Goal: Task Accomplishment & Management: Use online tool/utility

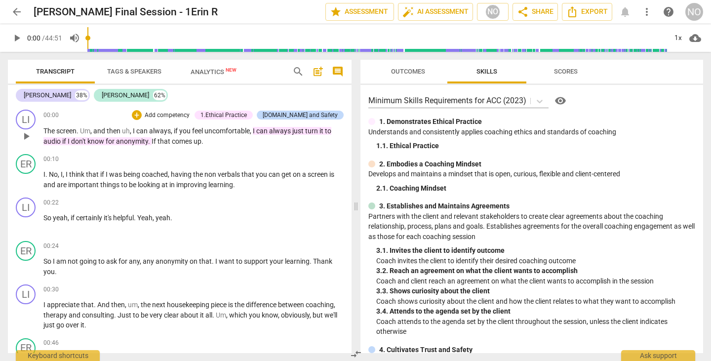
click at [247, 112] on div "1.Ethical Practice" at bounding box center [223, 115] width 46 height 9
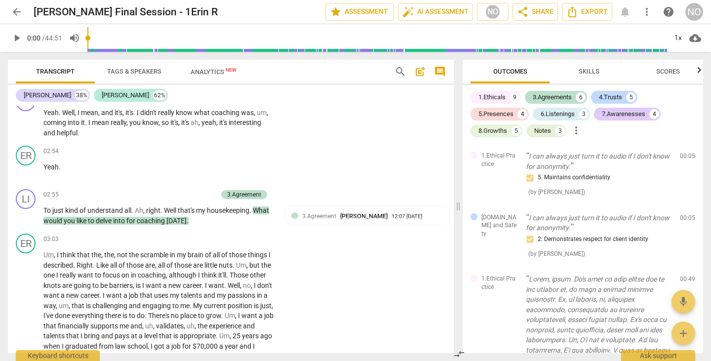
scroll to position [691, 0]
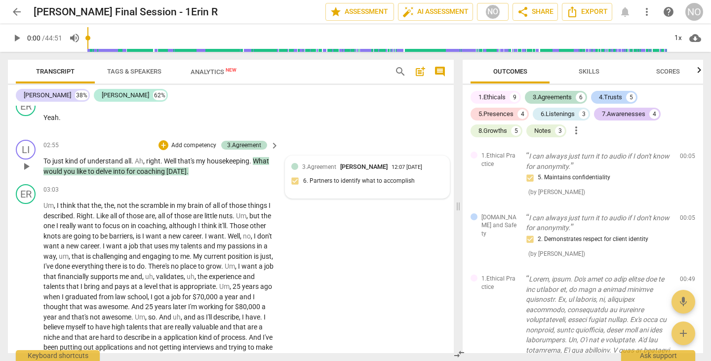
click at [353, 163] on span "[PERSON_NAME]" at bounding box center [363, 166] width 47 height 7
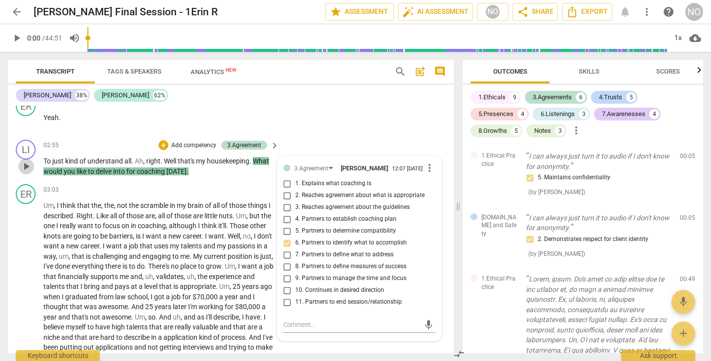
click at [26, 160] on span "play_arrow" at bounding box center [26, 166] width 12 height 12
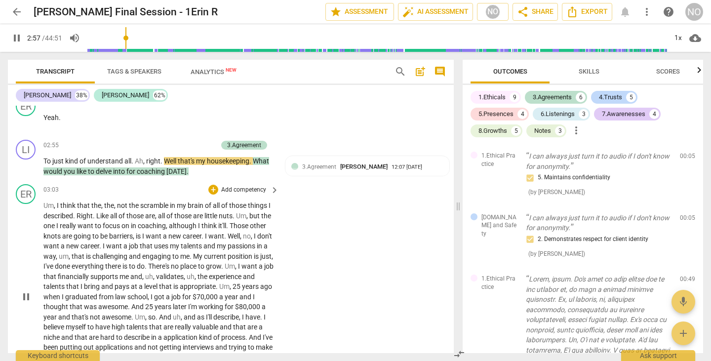
click at [391, 275] on div "ER play_arrow pause 03:03 + Add competency keyboard_arrow_right Um , I think th…" at bounding box center [231, 288] width 446 height 217
click at [677, 36] on div "1x" at bounding box center [677, 38] width 19 height 16
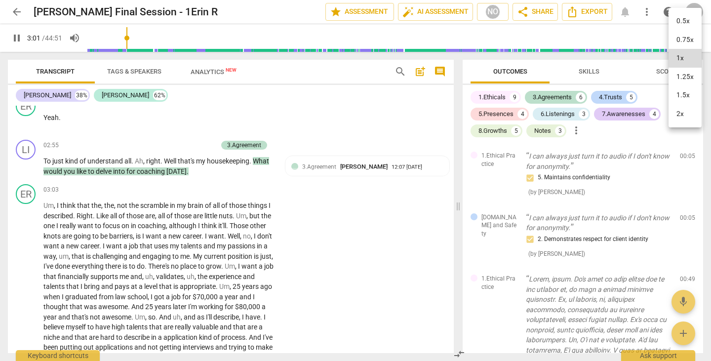
click at [681, 115] on li "2x" at bounding box center [684, 114] width 33 height 19
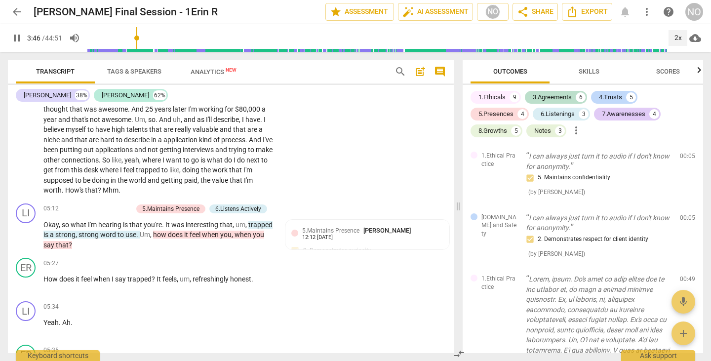
scroll to position [938, 0]
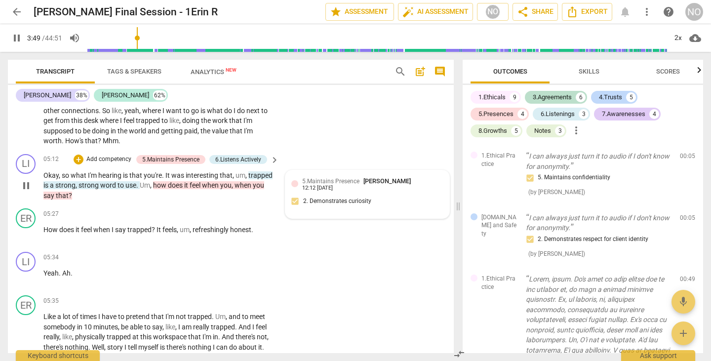
click at [316, 176] on div "5.Maintains Presence [PERSON_NAME]" at bounding box center [358, 180] width 113 height 9
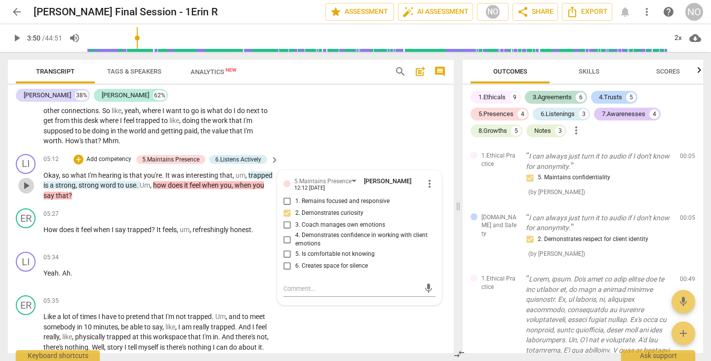
click at [21, 180] on span "play_arrow" at bounding box center [26, 186] width 12 height 12
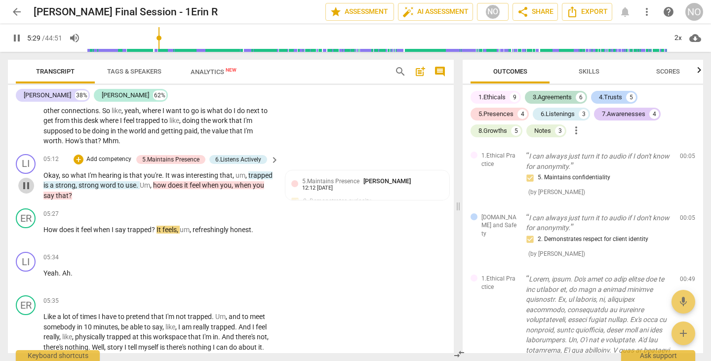
click at [22, 180] on span "pause" at bounding box center [26, 186] width 12 height 12
click at [346, 178] on span "5.Maintains Presence" at bounding box center [330, 181] width 57 height 7
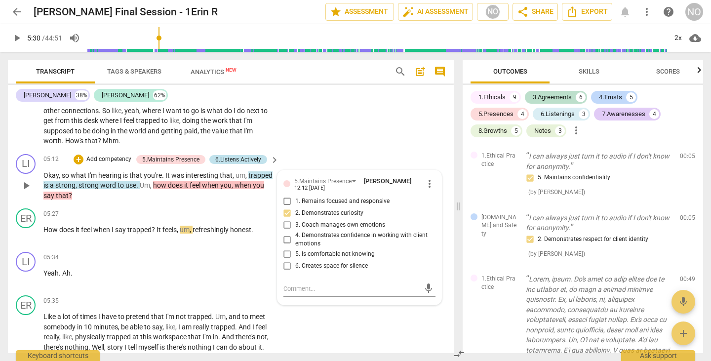
click at [240, 155] on div "6.Listens Actively" at bounding box center [238, 159] width 46 height 9
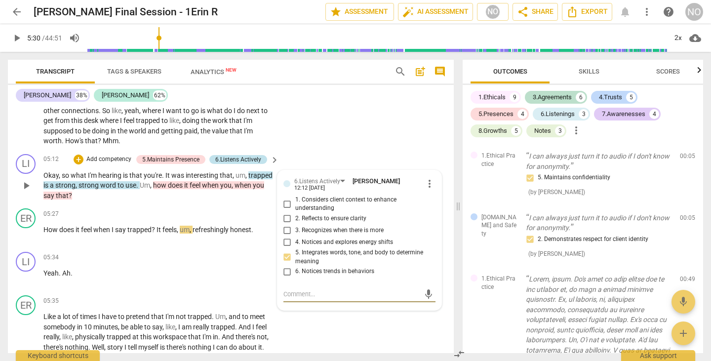
scroll to position [417, 0]
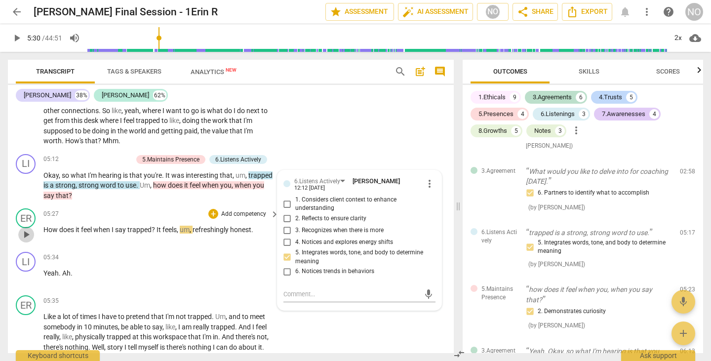
click at [28, 228] on span "play_arrow" at bounding box center [26, 234] width 12 height 12
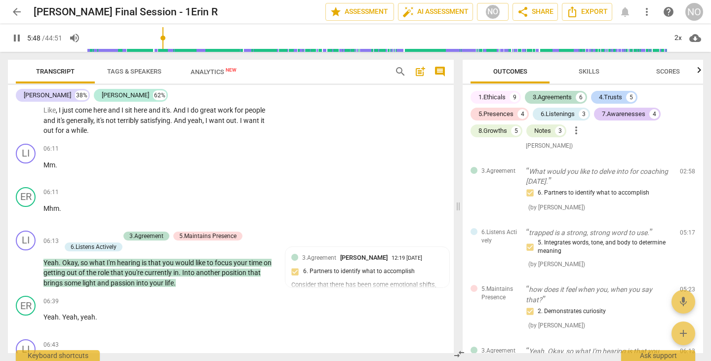
scroll to position [1234, 0]
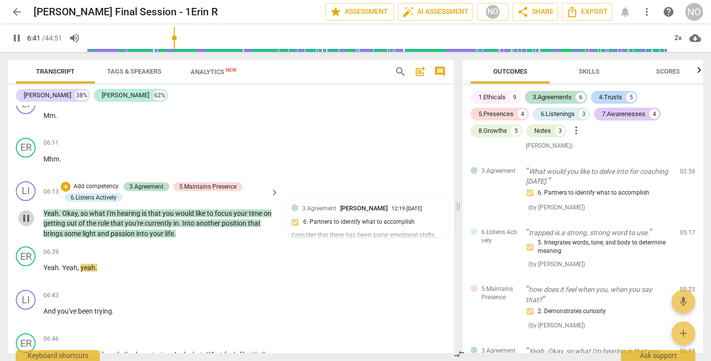
click at [28, 212] on span "pause" at bounding box center [26, 218] width 12 height 12
type input "403"
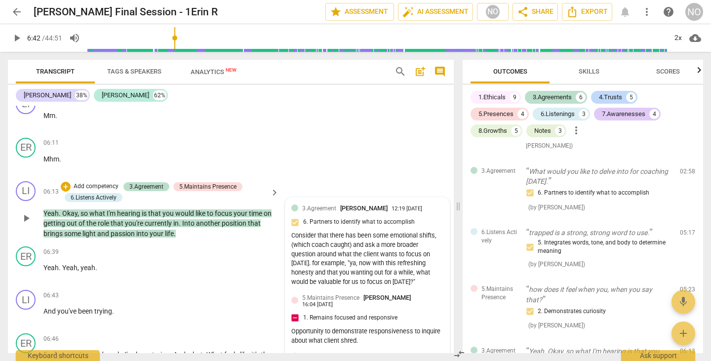
click at [347, 204] on div "3.Agreement [PERSON_NAME] 12:19 [DATE] 6. Partners to identify what to accompli…" at bounding box center [367, 245] width 152 height 85
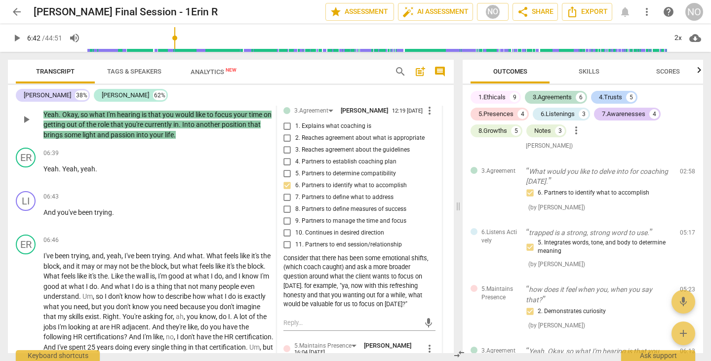
scroll to position [1382, 0]
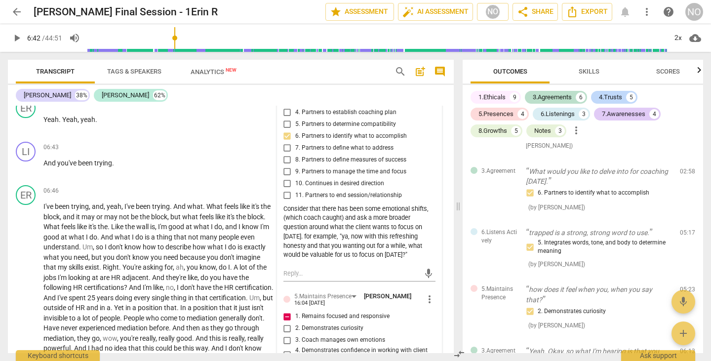
click at [365, 238] on div "Consider that there has been some emotional shifts, (which coach caught) and as…" at bounding box center [359, 232] width 152 height 56
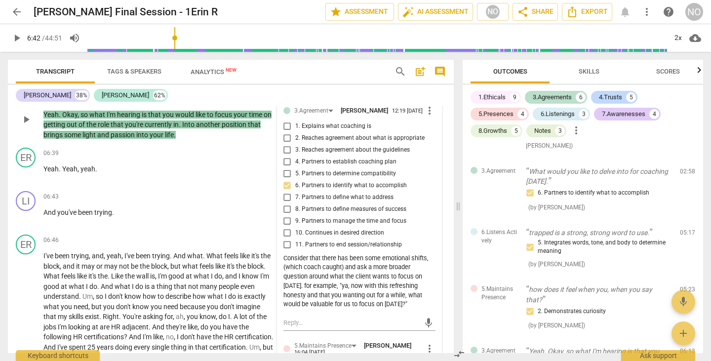
scroll to position [1283, 0]
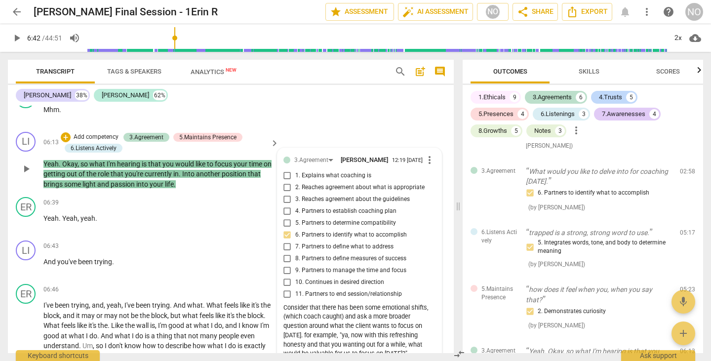
click at [427, 154] on span "more_vert" at bounding box center [429, 160] width 12 height 12
click at [435, 147] on li "Edit" at bounding box center [437, 150] width 34 height 19
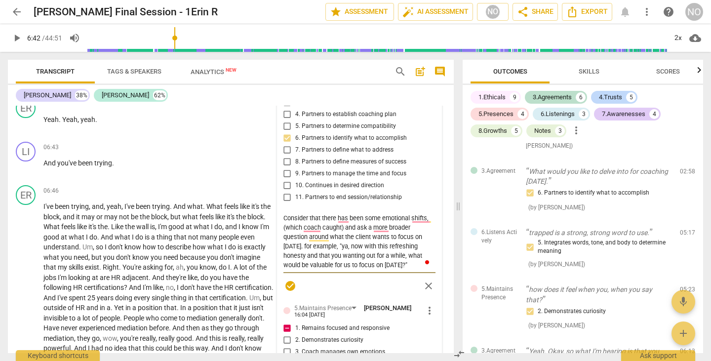
scroll to position [1431, 0]
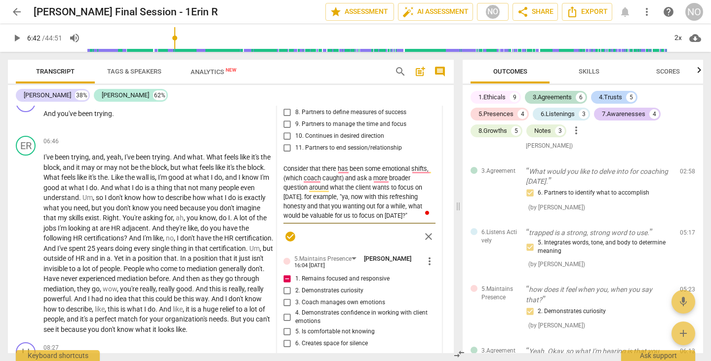
click at [364, 194] on textarea "Consider that there has been some emotional shifts, (which coach caught) and as…" at bounding box center [359, 192] width 152 height 56
type textarea "Consider that there has been some emotional shifts, (which coach caught) and as…"
click at [377, 193] on textarea "Consider that there has been some emotional shifts, (which coach caught) and as…" at bounding box center [359, 192] width 152 height 56
type textarea "Consider that there has been some emotional shifts, (which coach caught) and as…"
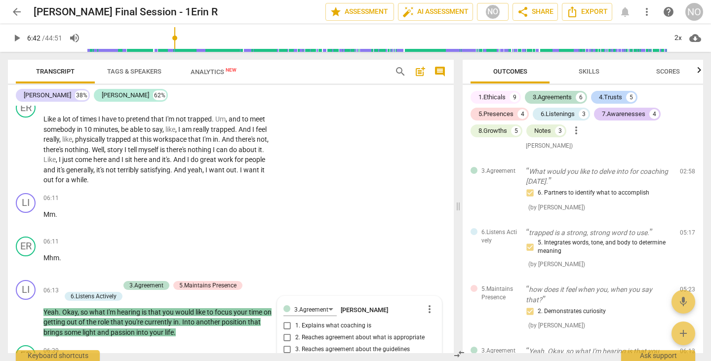
scroll to position [1086, 0]
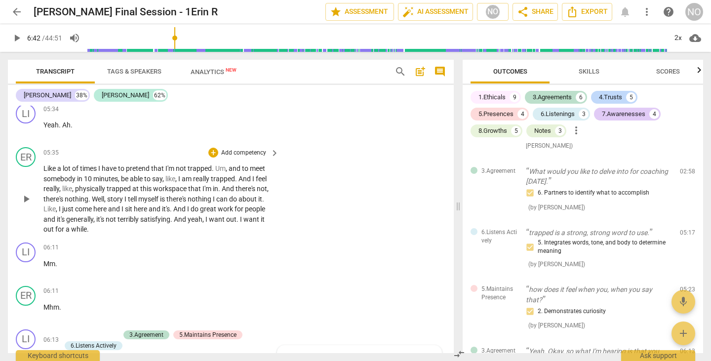
type textarea "Consider that there has been some emotional shifts, (which coach caught) and as…"
click at [26, 193] on span "play_arrow" at bounding box center [26, 199] width 12 height 12
click at [677, 38] on div "2x" at bounding box center [677, 38] width 19 height 16
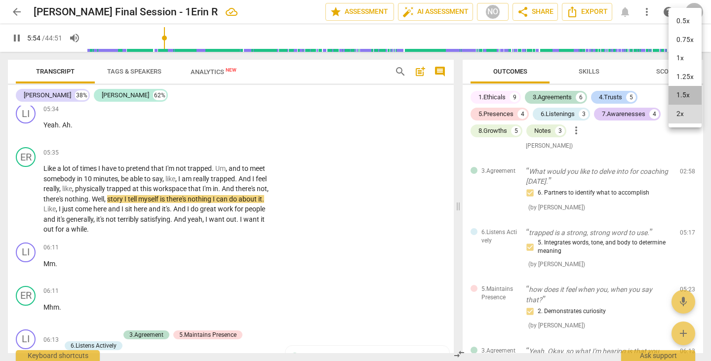
click at [682, 92] on li "1.5x" at bounding box center [684, 95] width 33 height 19
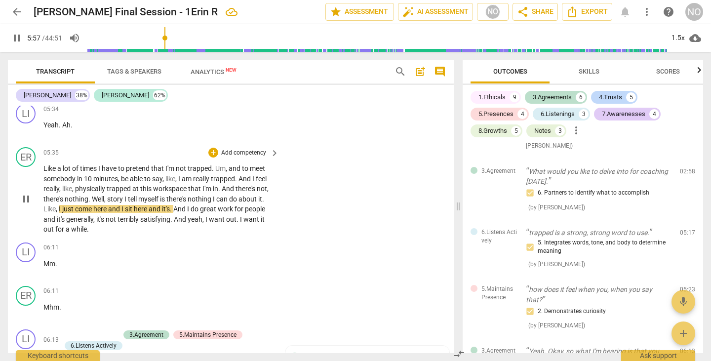
click at [24, 193] on span "pause" at bounding box center [26, 199] width 12 height 12
click at [24, 193] on span "play_arrow" at bounding box center [26, 199] width 12 height 12
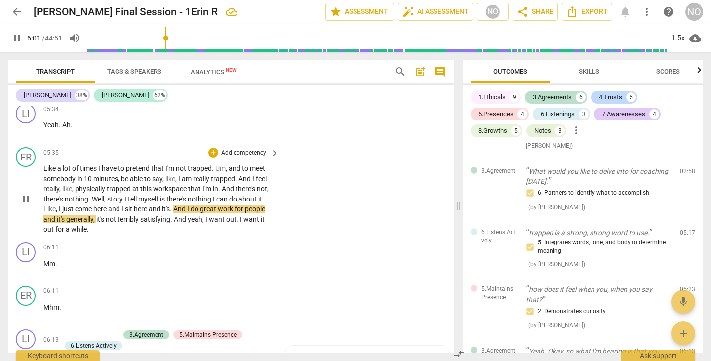
click at [120, 164] on span "to" at bounding box center [122, 168] width 8 height 8
click at [254, 164] on span "meet" at bounding box center [257, 168] width 15 height 8
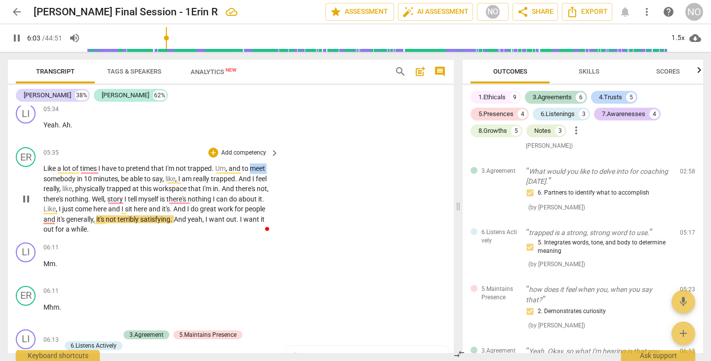
click at [254, 164] on span "meet" at bounding box center [257, 168] width 15 height 8
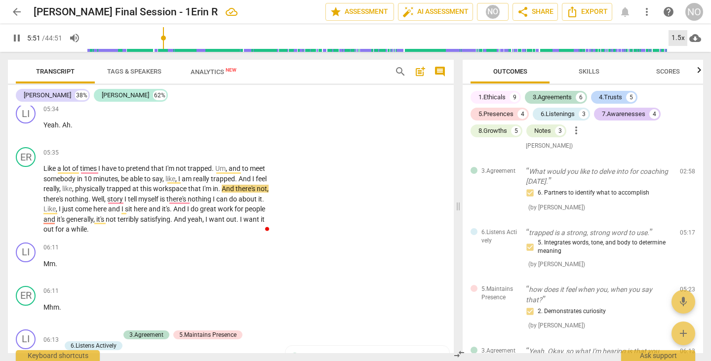
click at [680, 38] on div "1.5x" at bounding box center [677, 38] width 19 height 16
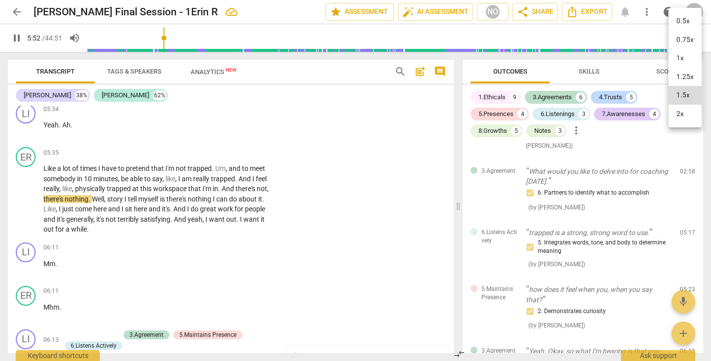
click at [685, 75] on li "1.25x" at bounding box center [684, 77] width 33 height 19
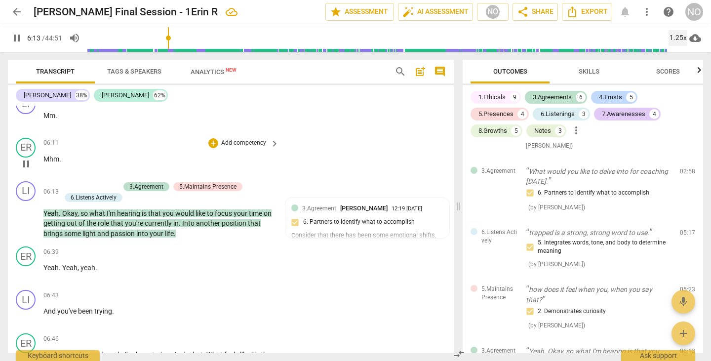
scroll to position [1283, 0]
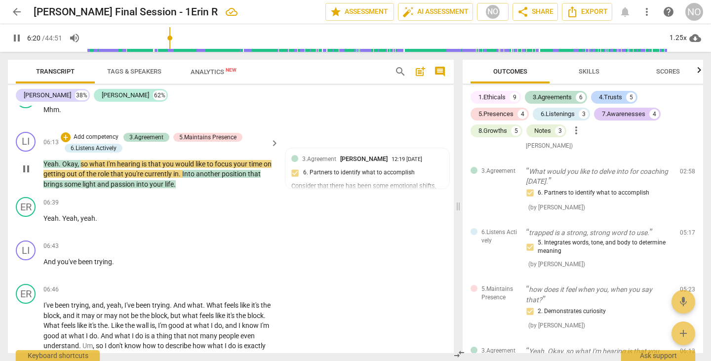
click at [28, 163] on span "pause" at bounding box center [26, 169] width 12 height 12
type input "381"
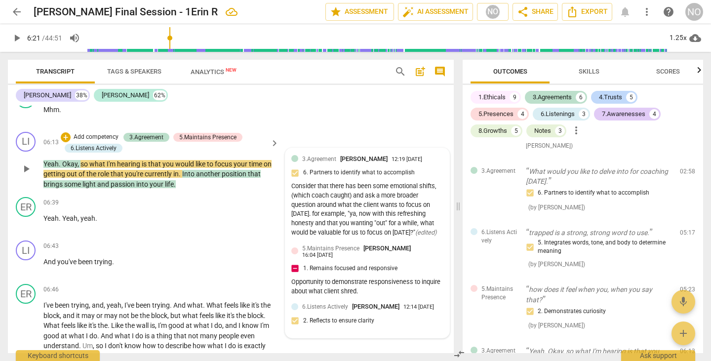
click at [372, 308] on div "6.Listens Actively [PERSON_NAME] 12:14 [DATE] 2. Reflects to ensure clarity" at bounding box center [367, 317] width 152 height 30
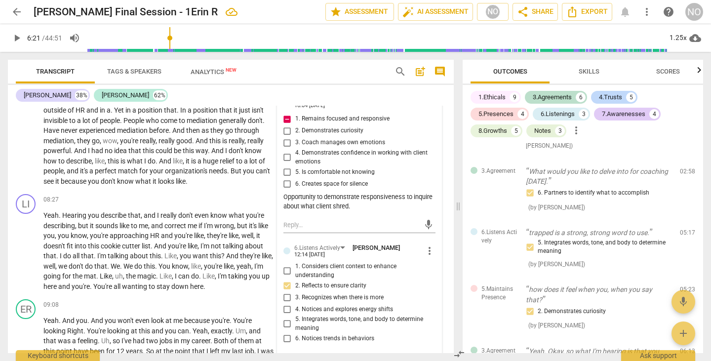
scroll to position [1530, 0]
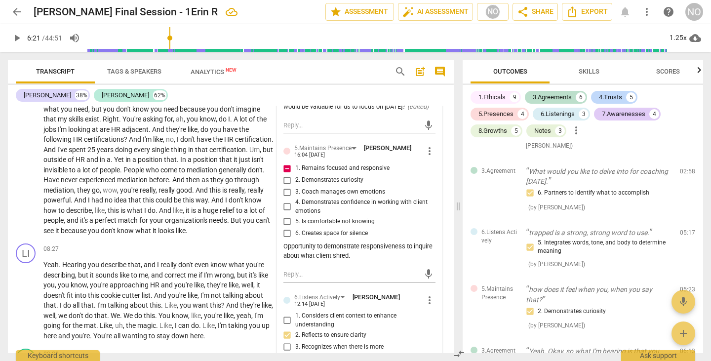
click at [376, 247] on div "Opportunity to demonstrate responsiveness to inquire about what client shred." at bounding box center [359, 251] width 152 height 19
click at [424, 145] on span "more_vert" at bounding box center [429, 151] width 12 height 12
click at [434, 142] on li "Edit" at bounding box center [437, 143] width 34 height 19
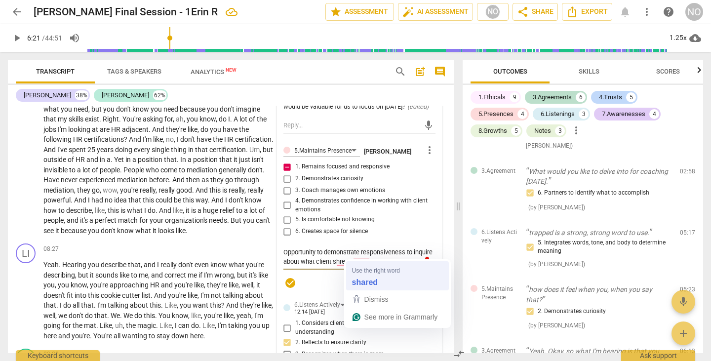
type textarea "Opportunity to demonstrate responsiveness to inquire about what client shared."
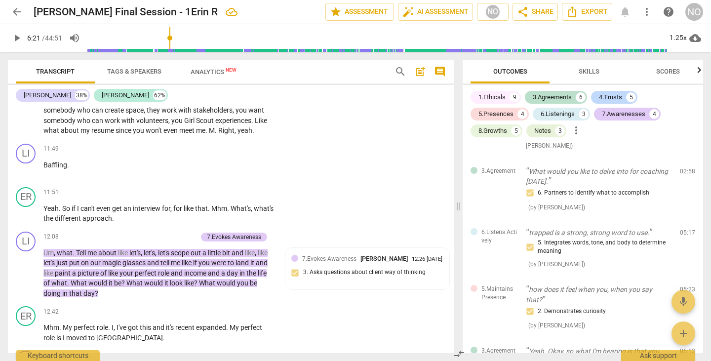
scroll to position [2122, 0]
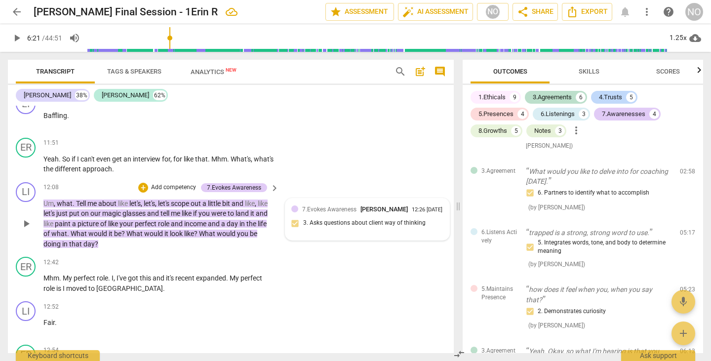
type textarea "Opportunity to demonstrate responsiveness to inquire about what client shared."
click at [338, 213] on span "7.Evokes Awareness" at bounding box center [329, 209] width 54 height 7
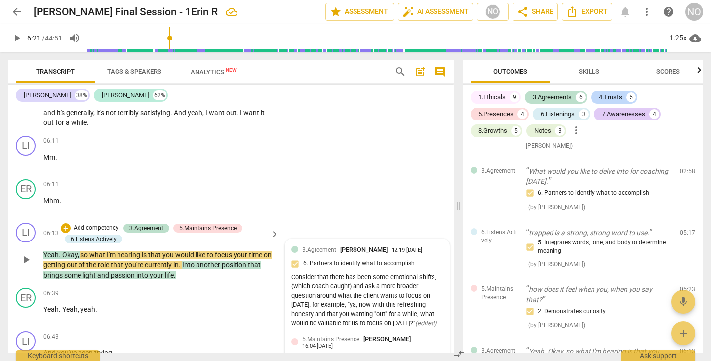
scroll to position [1291, 0]
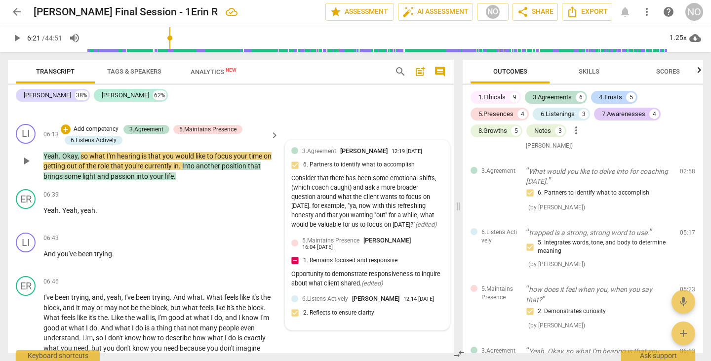
click at [351, 256] on div "5.Maintains Presence [PERSON_NAME] 16:04 [DATE] 1. Remains focused and responsi…" at bounding box center [367, 262] width 152 height 55
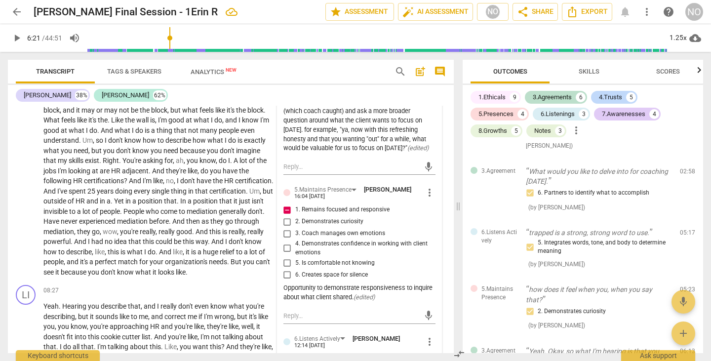
scroll to position [1538, 0]
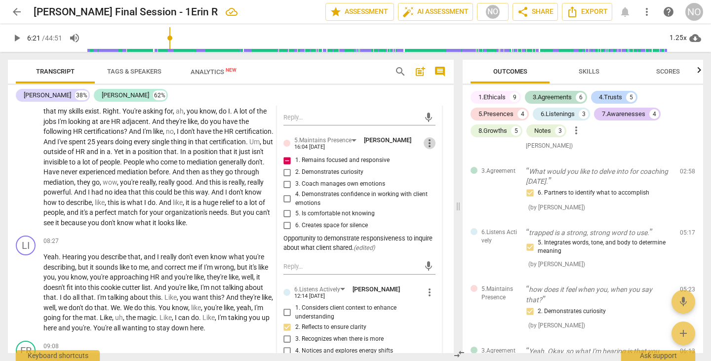
click at [426, 137] on span "more_vert" at bounding box center [429, 143] width 12 height 12
click at [435, 131] on li "Edit" at bounding box center [437, 135] width 34 height 19
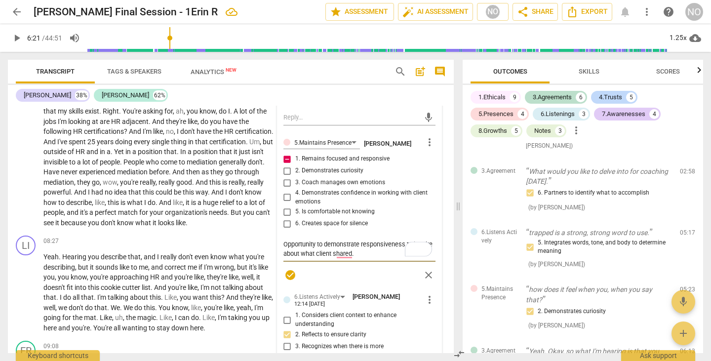
click at [385, 244] on textarea "Opportunity to demonstrate responsiveness to inquire about what client shared." at bounding box center [359, 248] width 152 height 19
type textarea "Opportunity to demonstrate responsiveness to inquire about what client shared."
type textarea "Opportunity to demonstrate responsiveness to inquire about what client shared. -"
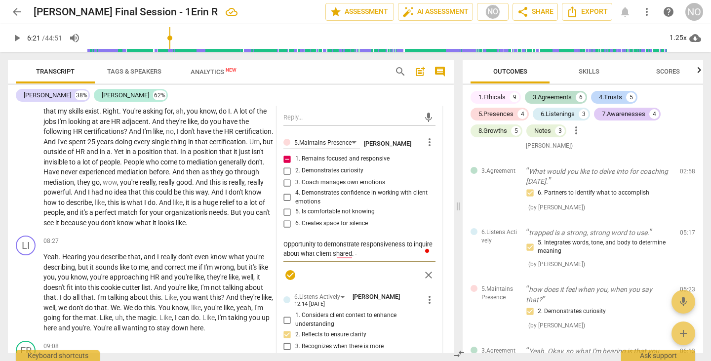
type textarea "Opportunity to demonstrate responsiveness to inquire about what client shared. -"
type textarea "Opportunity to demonstrate responsiveness to inquire about what client shared. …"
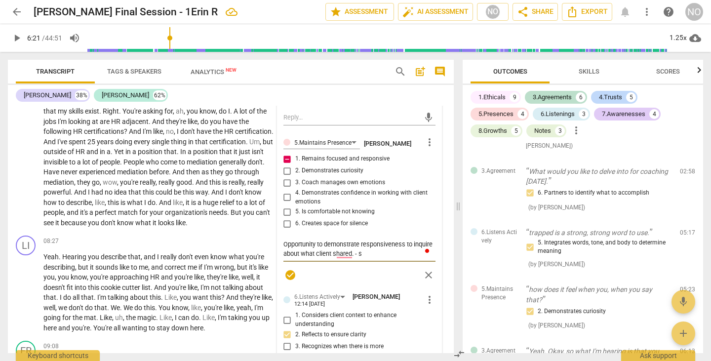
type textarea "Opportunity to demonstrate responsiveness to inquire about what client shared. …"
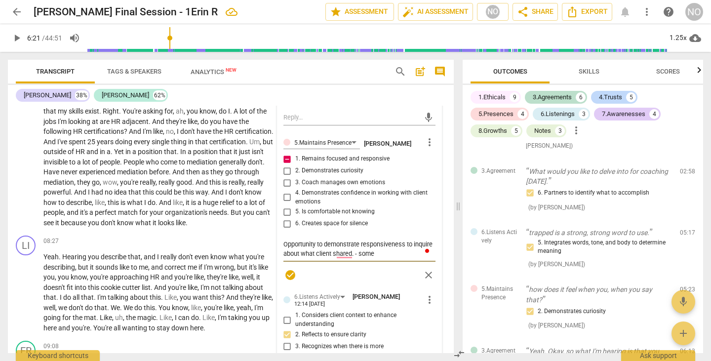
type textarea "Opportunity to demonstrate responsiveness to inquire about what client shared. …"
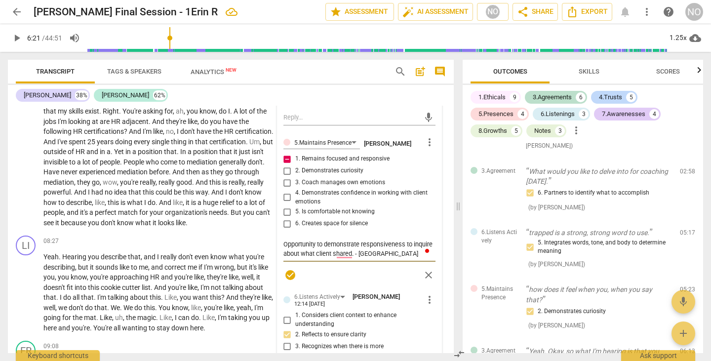
type textarea "Opportunity to demonstrate responsiveness to inquire about what client shared. …"
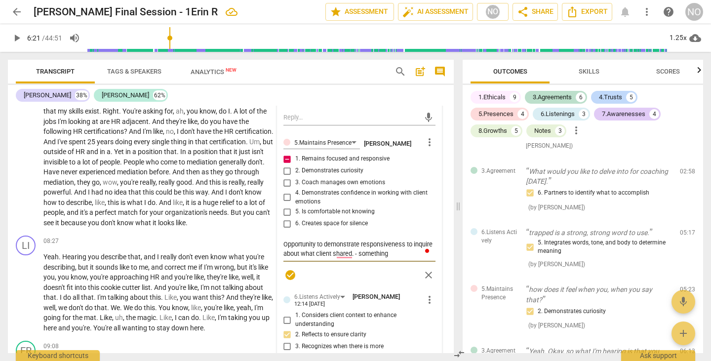
type textarea "Opportunity to demonstrate responsiveness to inquire about what client shared. …"
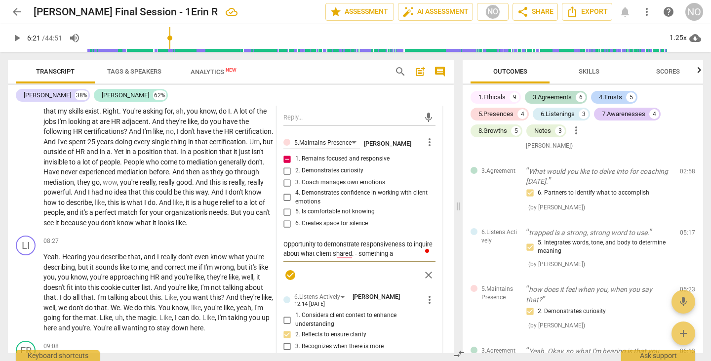
type textarea "Opportunity to demonstrate responsiveness to inquire about what client shared. …"
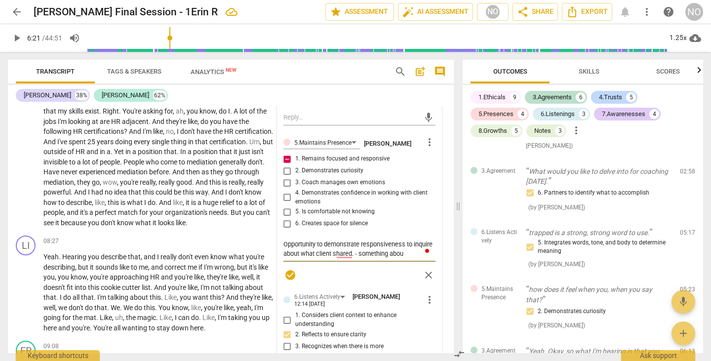
type textarea "Opportunity to demonstrate responsiveness to inquire about what client shared. …"
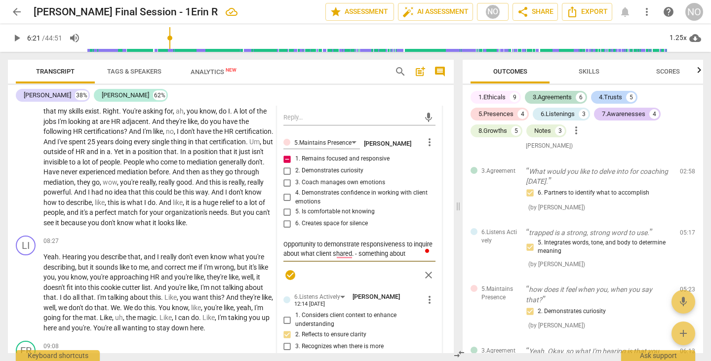
type textarea "Opportunity to demonstrate responsiveness to inquire about what client shared. …"
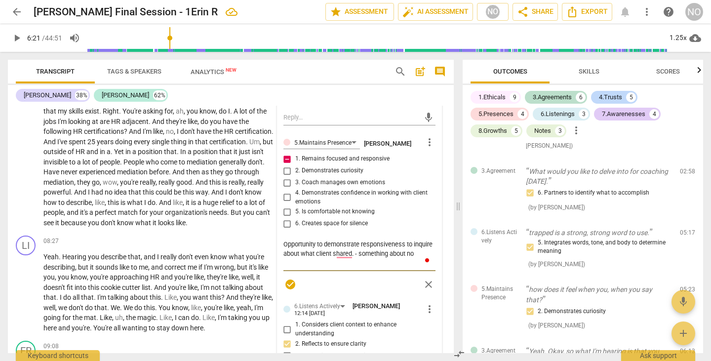
type textarea "Opportunity to demonstrate responsiveness to inquire about what client shared. …"
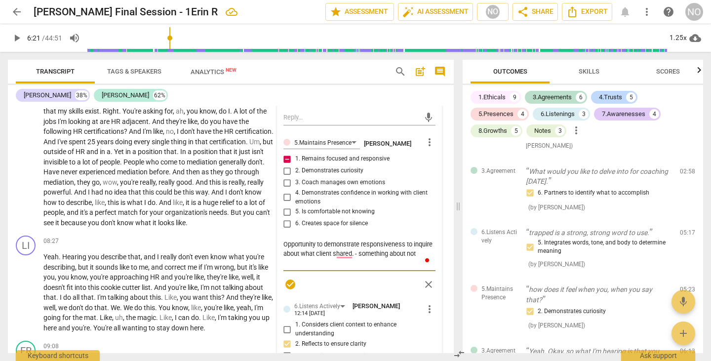
type textarea "Opportunity to demonstrate responsiveness to inquire about what client shared. …"
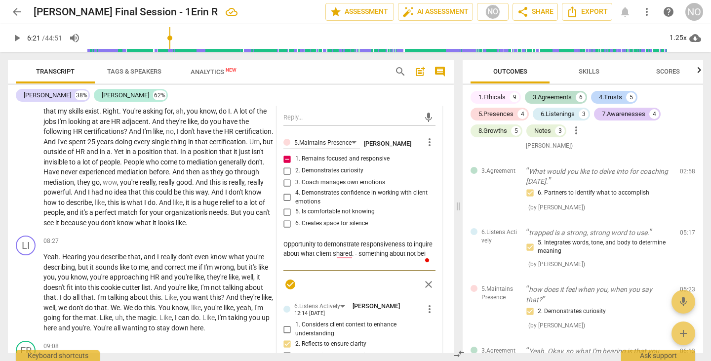
type textarea "Opportunity to demonstrate responsiveness to inquire about what client shared. …"
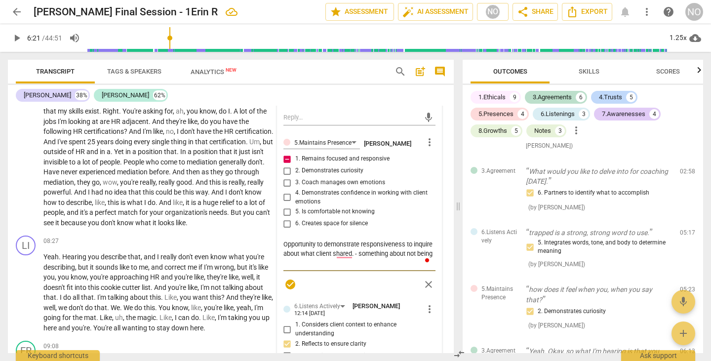
type textarea "Opportunity to demonstrate responsiveness to inquire about what client shared. …"
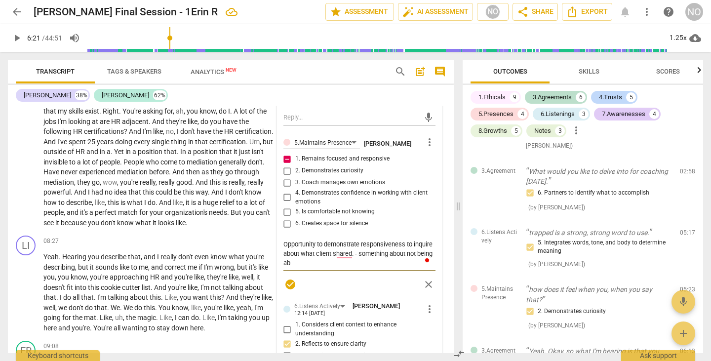
type textarea "Opportunity to demonstrate responsiveness to inquire about what client shared. …"
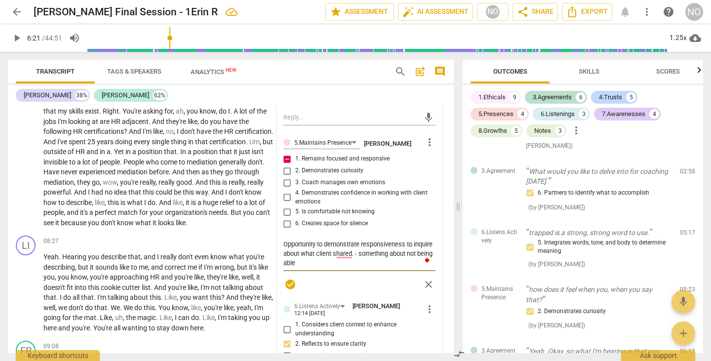
type textarea "Opportunity to demonstrate responsiveness to inquire about what client shared. …"
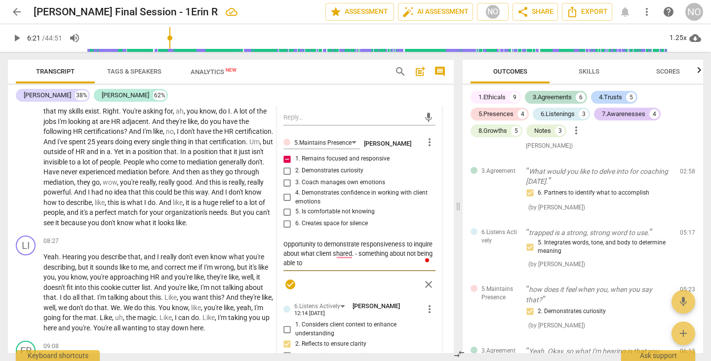
type textarea "Opportunity to demonstrate responsiveness to inquire about what client shared. …"
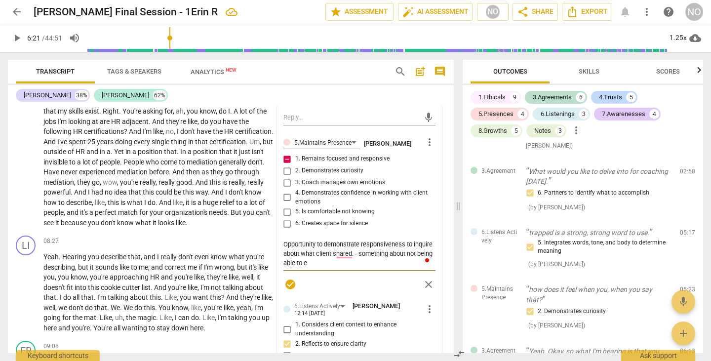
type textarea "Opportunity to demonstrate responsiveness to inquire about what client shared. …"
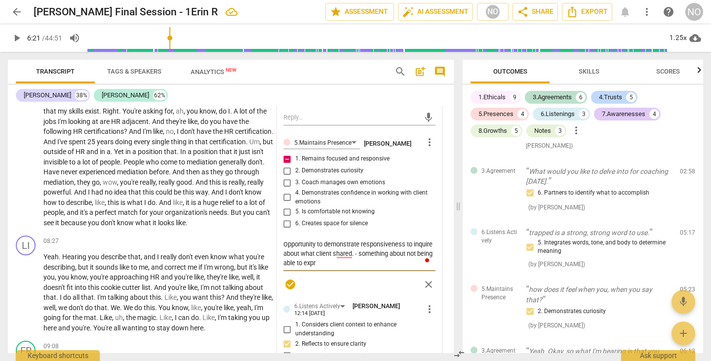
type textarea "Opportunity to demonstrate responsiveness to inquire about what client shared. …"
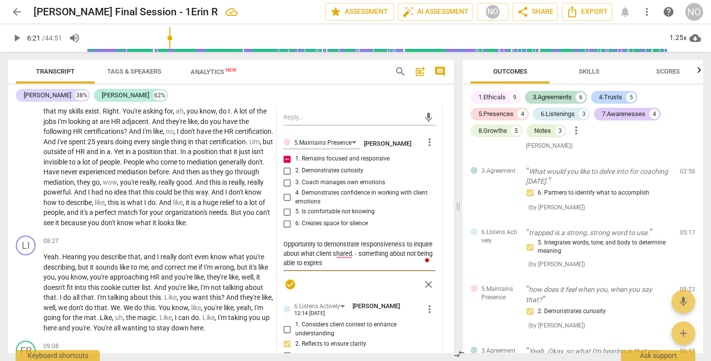
type textarea "Opportunity to demonstrate responsiveness to inquire about what client shared. …"
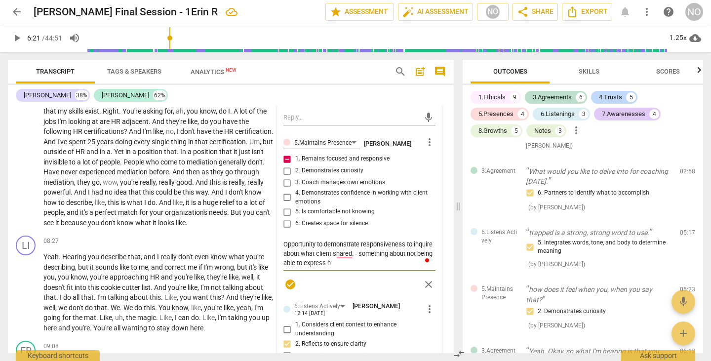
type textarea "Opportunity to demonstrate responsiveness to inquire about what client shared. …"
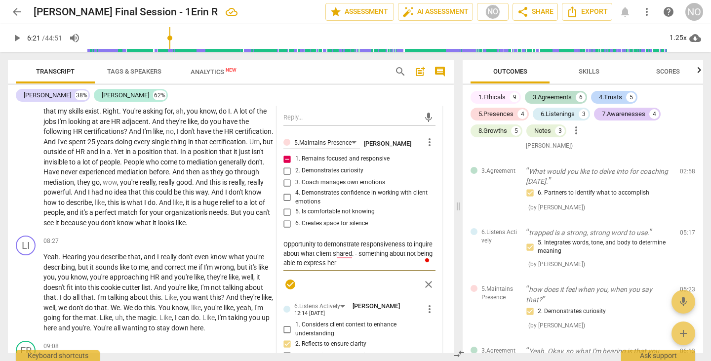
type textarea "Opportunity to demonstrate responsiveness to inquire about what client shared. …"
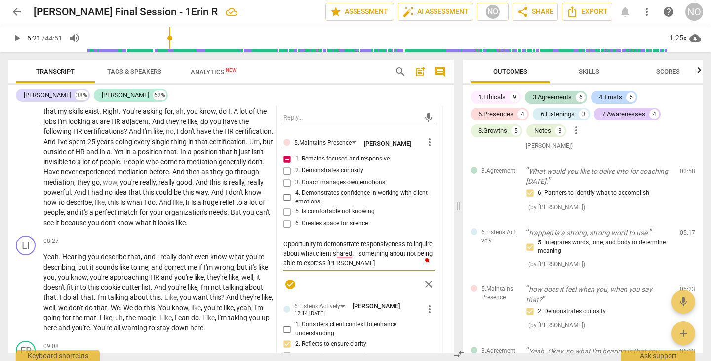
type textarea "Opportunity to demonstrate responsiveness to inquire about what client shared. …"
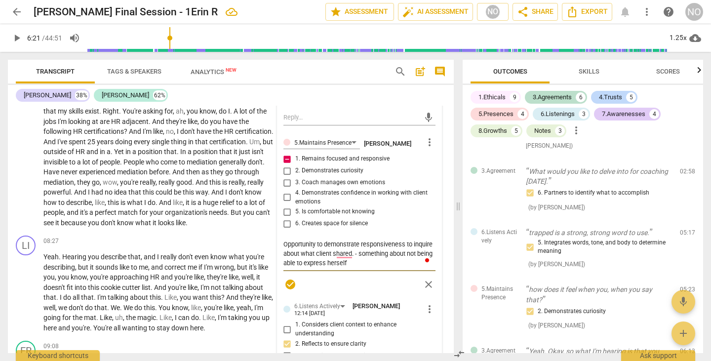
type textarea "Opportunity to demonstrate responsiveness to inquire about what client shared. …"
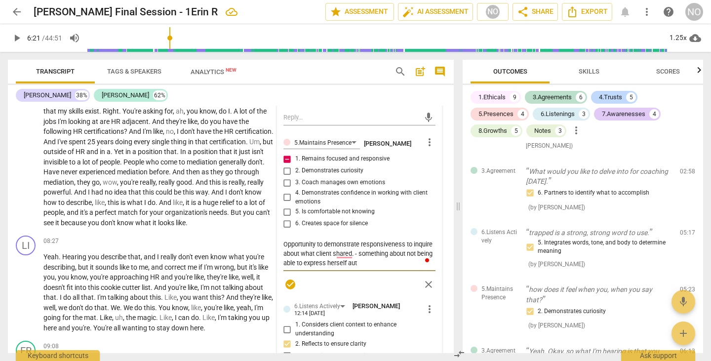
type textarea "Opportunity to demonstrate responsiveness to inquire about what client shared. …"
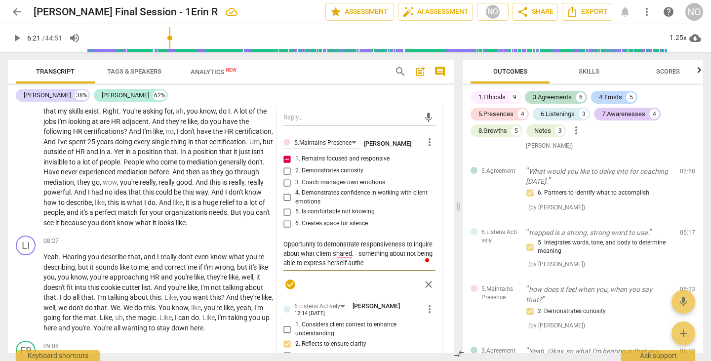
type textarea "Opportunity to demonstrate responsiveness to inquire about what client shared. …"
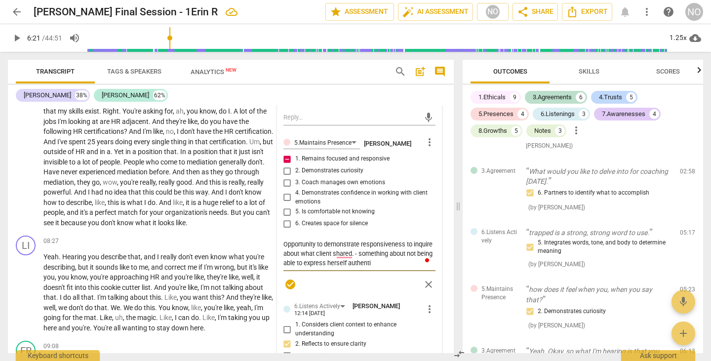
type textarea "Opportunity to demonstrate responsiveness to inquire about what client shared. …"
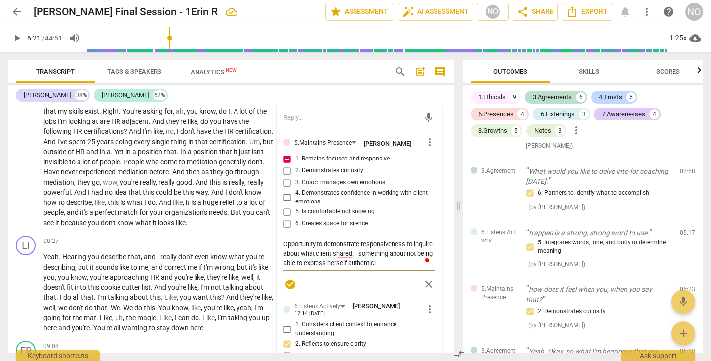
type textarea "Opportunity to demonstrate responsiveness to inquire about what client shared. …"
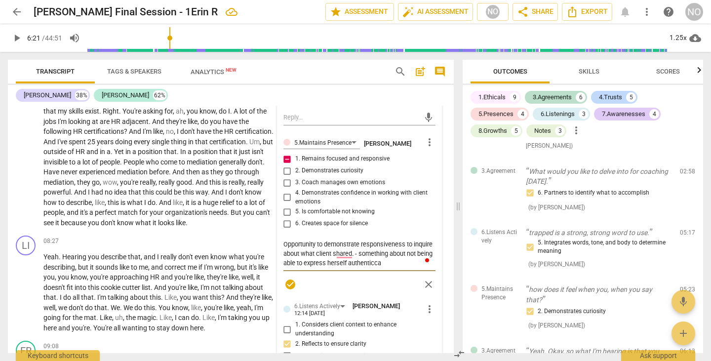
type textarea "Opportunity to demonstrate responsiveness to inquire about what client shared. …"
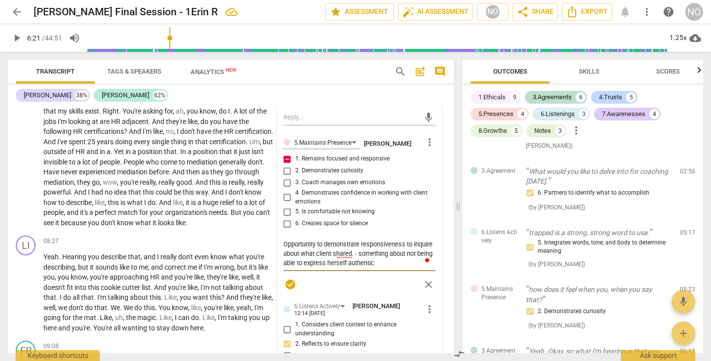
type textarea "Opportunity to demonstrate responsiveness to inquire about what client shared. …"
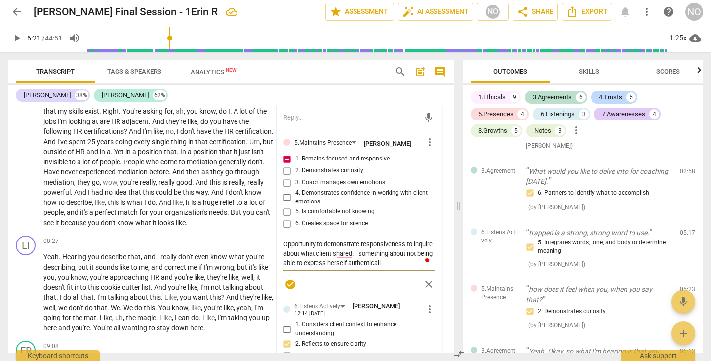
type textarea "Opportunity to demonstrate responsiveness to inquire about what client shared. …"
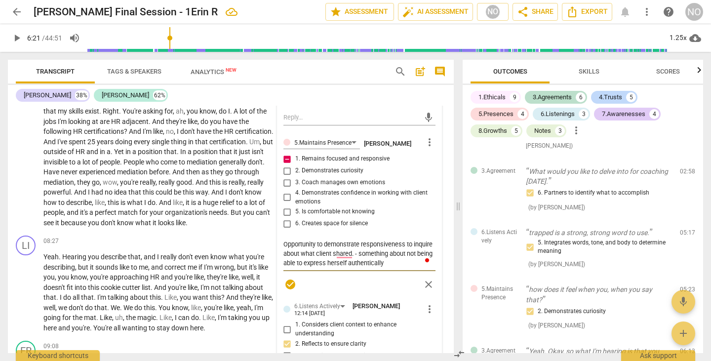
type textarea "Opportunity to demonstrate responsiveness to inquire about what client shared. …"
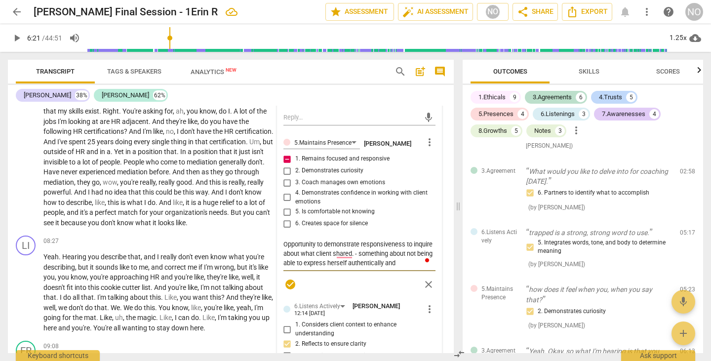
type textarea "Opportunity to demonstrate responsiveness to inquire about what client shared. …"
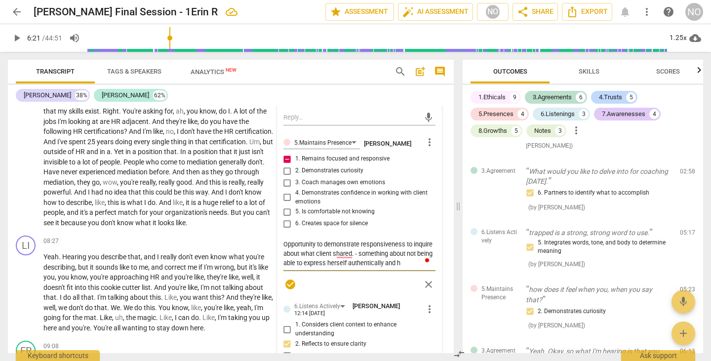
type textarea "Opportunity to demonstrate responsiveness to inquire about what client shared. …"
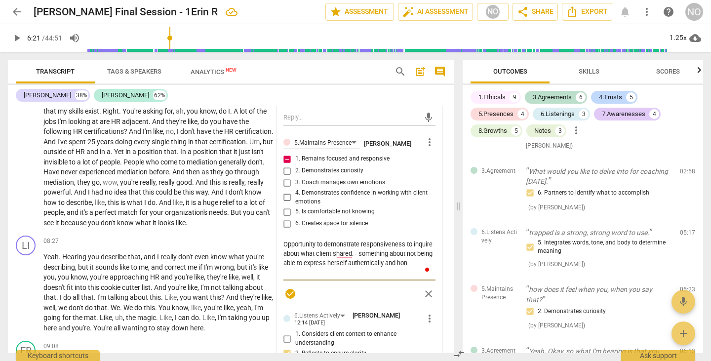
type textarea "Opportunity to demonstrate responsiveness to inquire about what client shared. …"
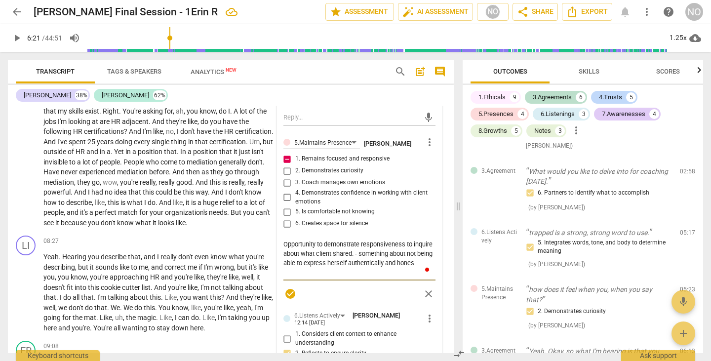
type textarea "Opportunity to demonstrate responsiveness to inquire about what client shared. …"
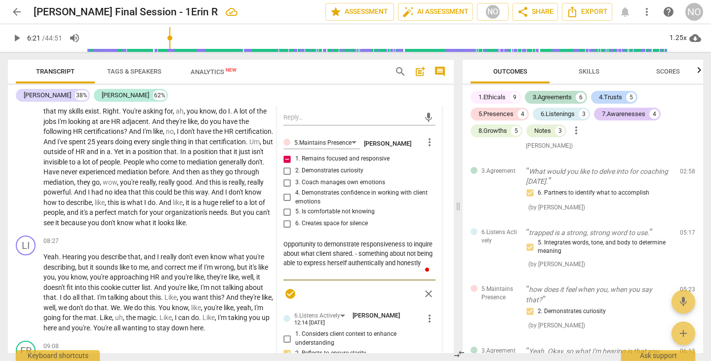
type textarea "Opportunity to demonstrate responsiveness to inquire about what client shared. …"
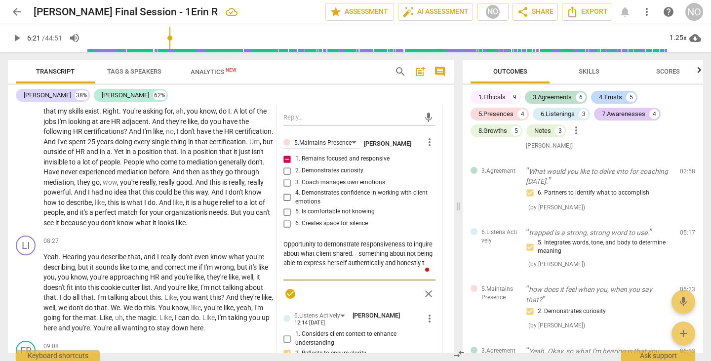
type textarea "Opportunity to demonstrate responsiveness to inquire about what client shared. …"
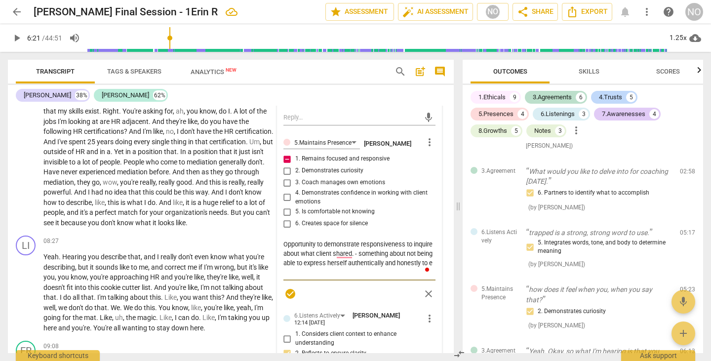
type textarea "Opportunity to demonstrate responsiveness to inquire about what client shared. …"
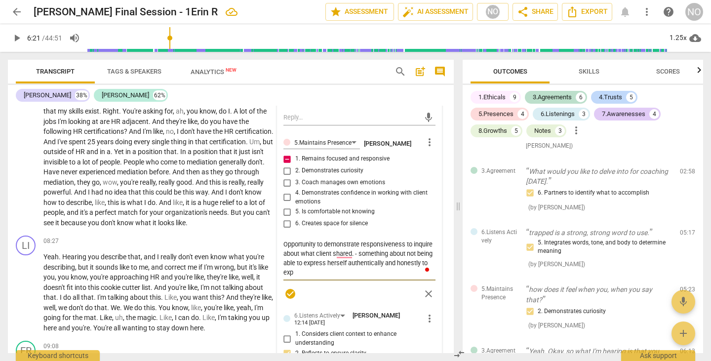
type textarea "Opportunity to demonstrate responsiveness to inquire about what client shared. …"
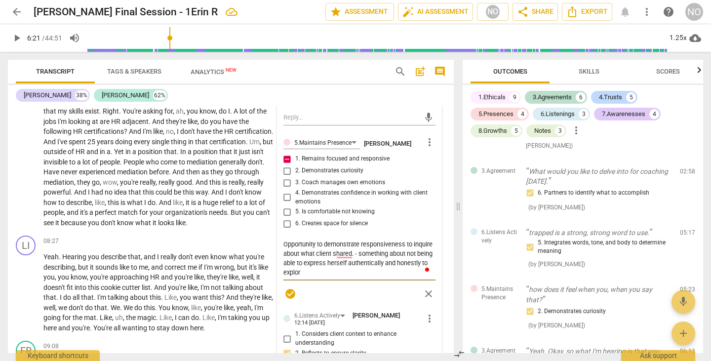
type textarea "Opportunity to demonstrate responsiveness to inquire about what client shared. …"
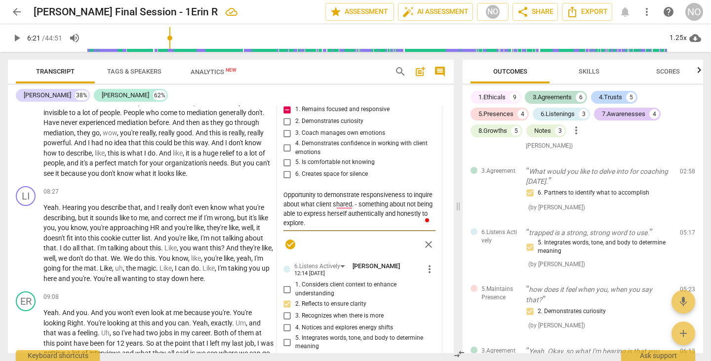
click at [289, 238] on span "check_circle" at bounding box center [290, 244] width 12 height 12
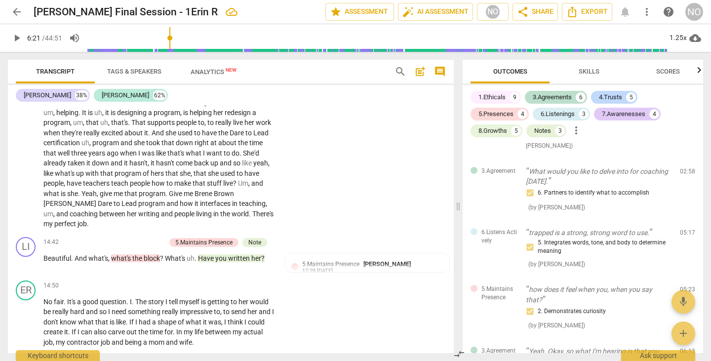
scroll to position [2475, 0]
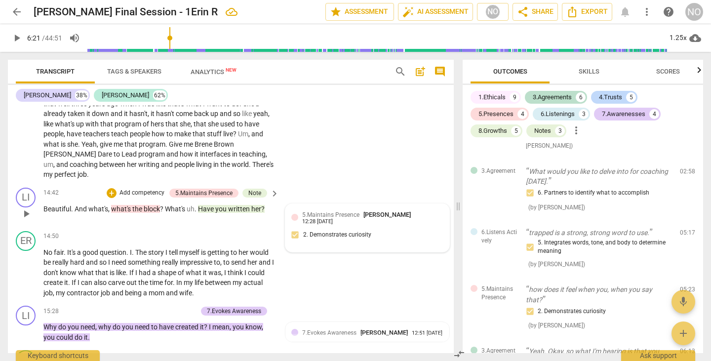
click at [328, 217] on span "5.Maintains Presence" at bounding box center [330, 214] width 57 height 7
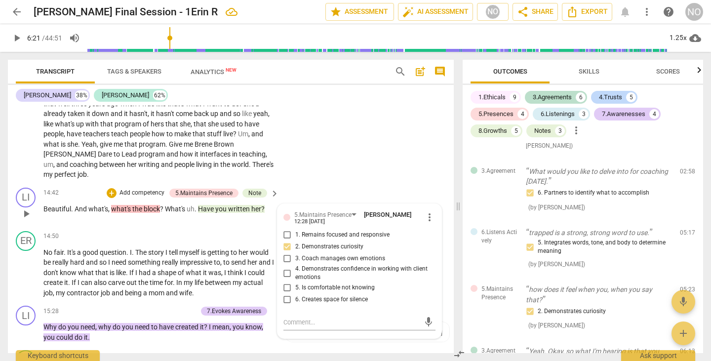
click at [240, 207] on span "written" at bounding box center [239, 209] width 23 height 8
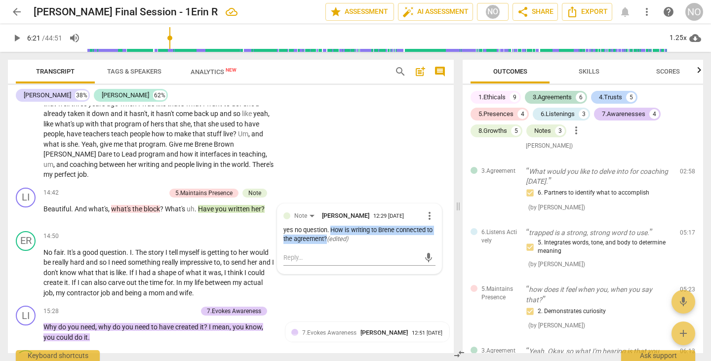
drag, startPoint x: 328, startPoint y: 228, endPoint x: 323, endPoint y: 240, distance: 12.8
click at [323, 240] on div "yes no question. How is writing to [PERSON_NAME] connected to the agreement? ( …" at bounding box center [359, 235] width 152 height 19
click at [424, 213] on span "more_vert" at bounding box center [429, 216] width 12 height 12
click at [432, 209] on li "Edit" at bounding box center [437, 214] width 34 height 19
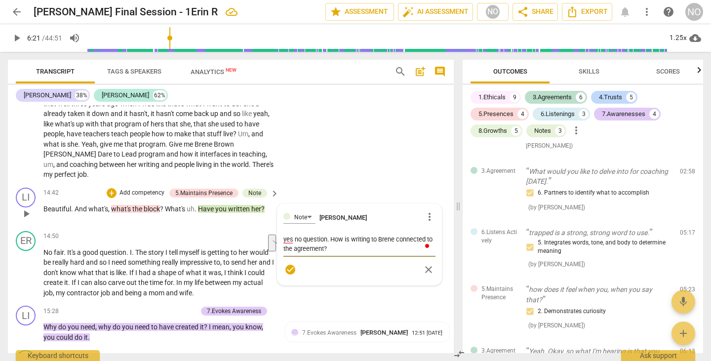
drag, startPoint x: 330, startPoint y: 246, endPoint x: 275, endPoint y: 239, distance: 54.7
click at [277, 239] on div "Note [PERSON_NAME] more_vert yes no question. How is writing to Brene connected…" at bounding box center [359, 244] width 164 height 81
click at [384, 297] on div "ER play_arrow pause 14:50 + Add competency keyboard_arrow_right No fair . It's …" at bounding box center [231, 264] width 446 height 75
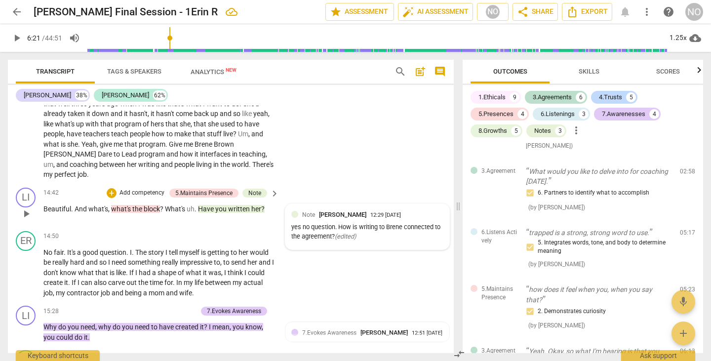
click at [431, 211] on div "Note [PERSON_NAME] 12:29 [DATE]" at bounding box center [372, 214] width 141 height 9
click at [423, 213] on span "more_vert" at bounding box center [429, 216] width 12 height 12
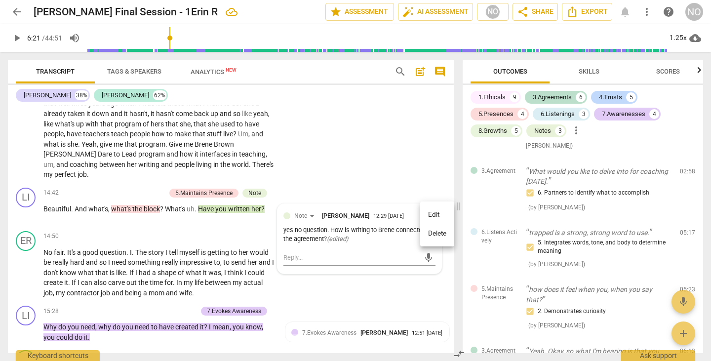
click at [440, 213] on li "Edit" at bounding box center [437, 214] width 34 height 19
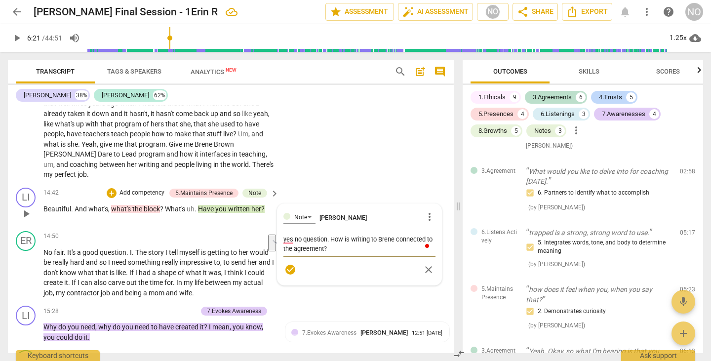
drag, startPoint x: 329, startPoint y: 236, endPoint x: 330, endPoint y: 247, distance: 10.5
click at [330, 247] on textarea "yes no question. How is writing to Brene connected to the agreement?" at bounding box center [359, 243] width 152 height 19
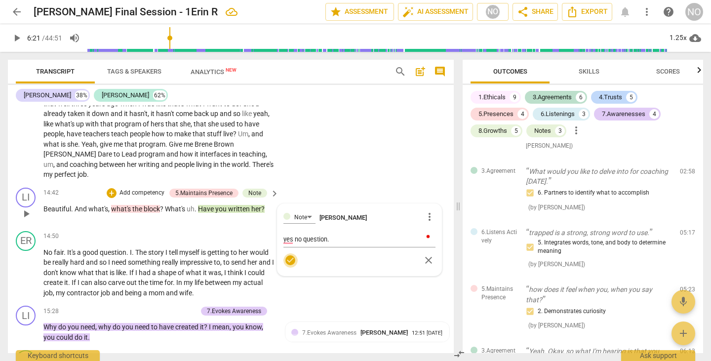
click at [287, 257] on span "check_circle" at bounding box center [290, 260] width 12 height 12
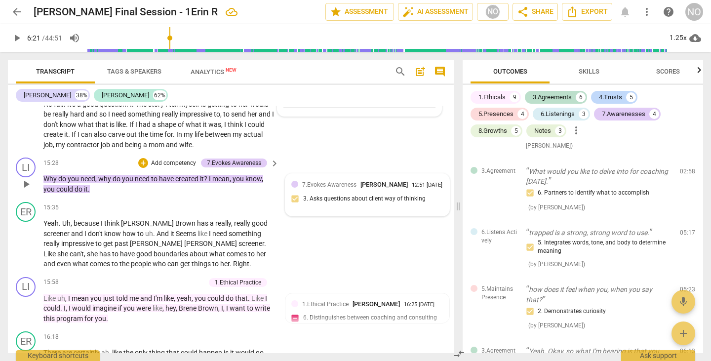
scroll to position [2673, 0]
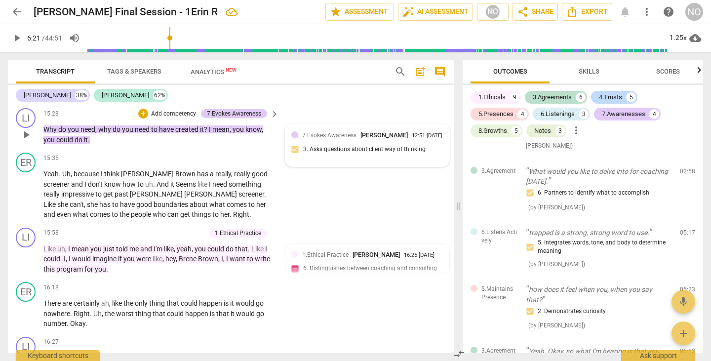
click at [363, 140] on div "7.Evokes Awareness [PERSON_NAME] 12:51 [DATE]" at bounding box center [372, 134] width 141 height 9
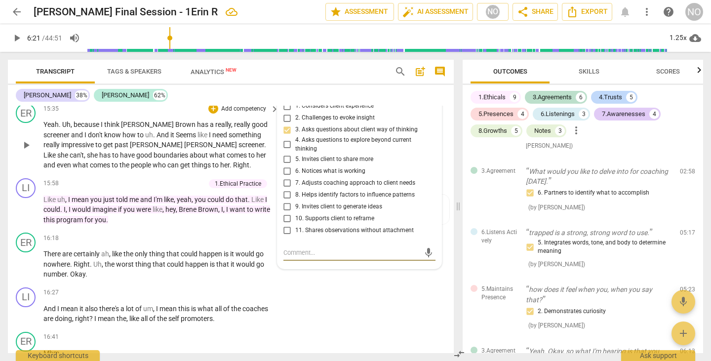
scroll to position [2771, 0]
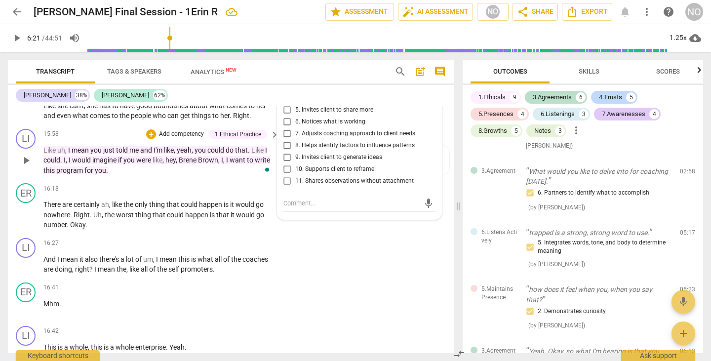
click at [207, 152] on span "you" at bounding box center [200, 150] width 13 height 8
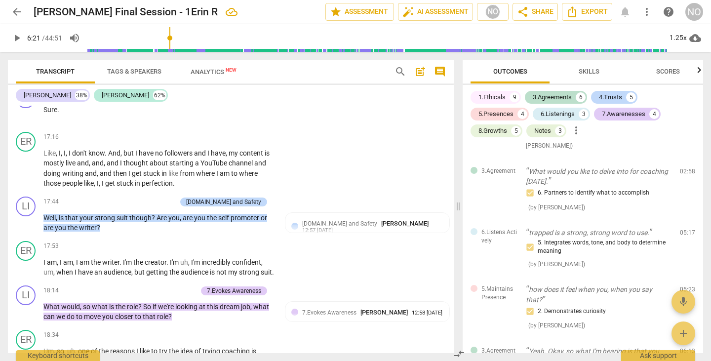
scroll to position [3166, 0]
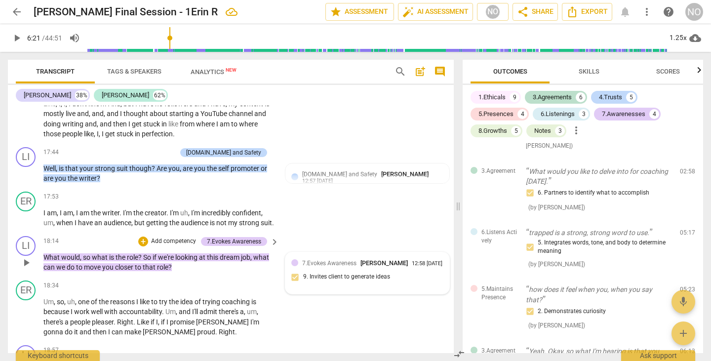
click at [309, 266] on span "7.Evokes Awareness" at bounding box center [329, 263] width 54 height 7
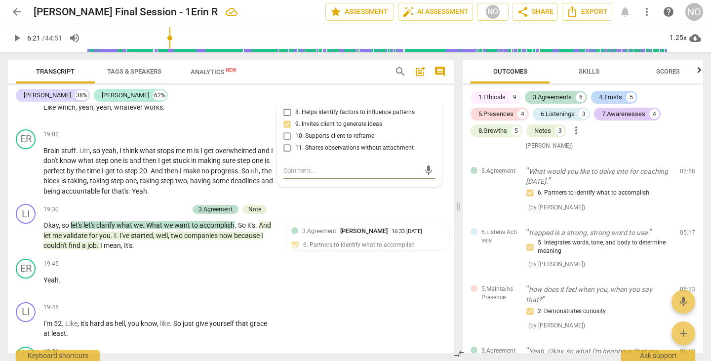
scroll to position [3475, 0]
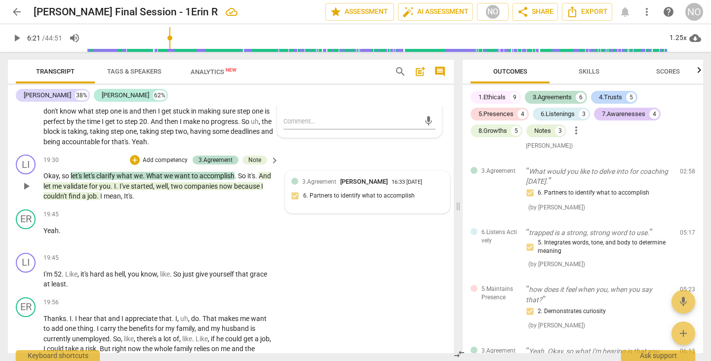
click at [348, 185] on span "[PERSON_NAME]" at bounding box center [363, 181] width 47 height 7
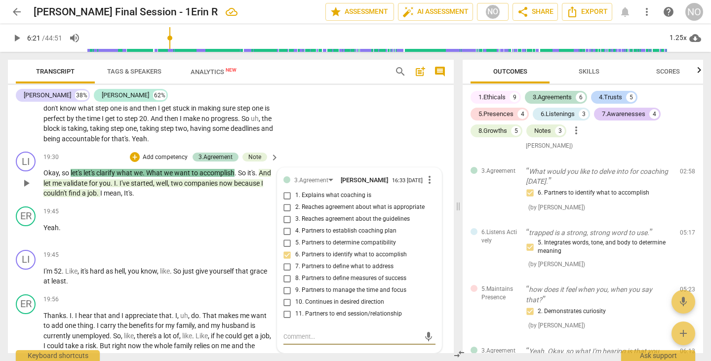
scroll to position [3527, 0]
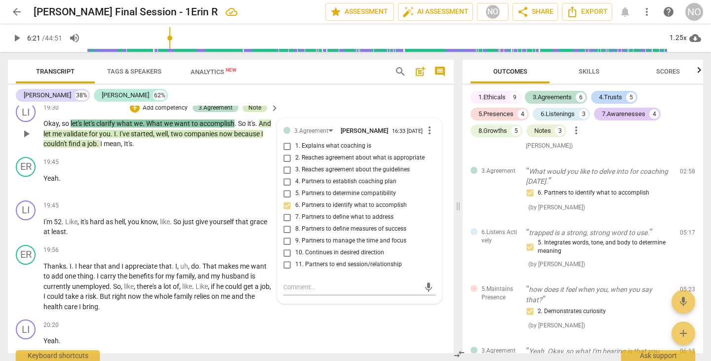
click at [254, 112] on div "Note" at bounding box center [254, 107] width 13 height 9
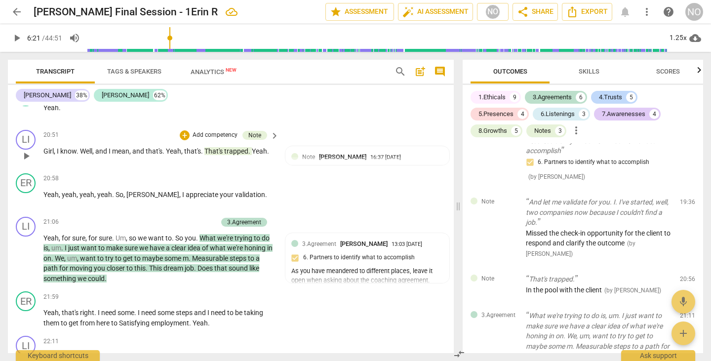
scroll to position [3971, 0]
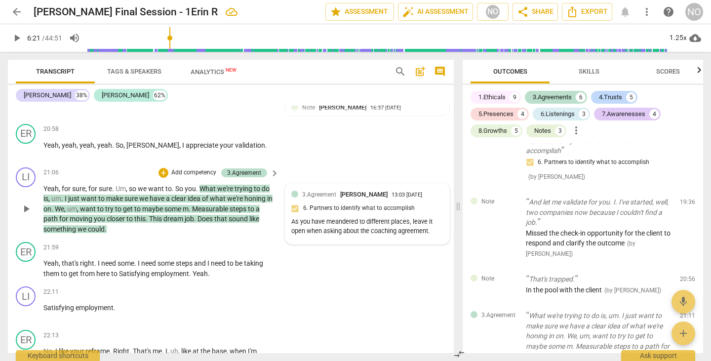
click at [331, 215] on div "3.Agreement [PERSON_NAME] 13:03 [DATE] 6. Partners to identify what to accompli…" at bounding box center [367, 214] width 152 height 48
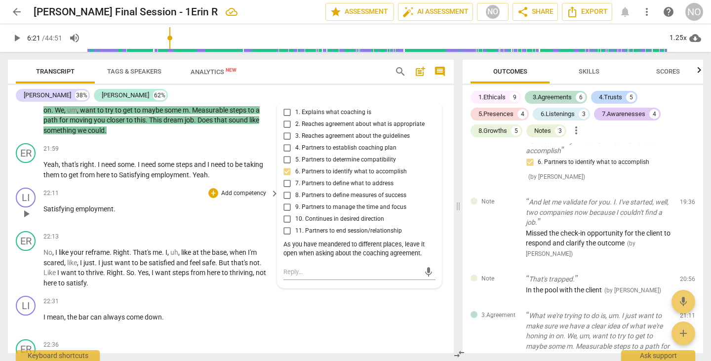
scroll to position [4119, 0]
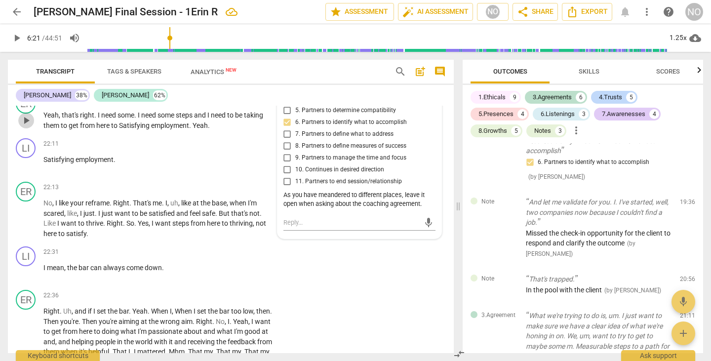
click at [27, 126] on span "play_arrow" at bounding box center [26, 120] width 12 height 12
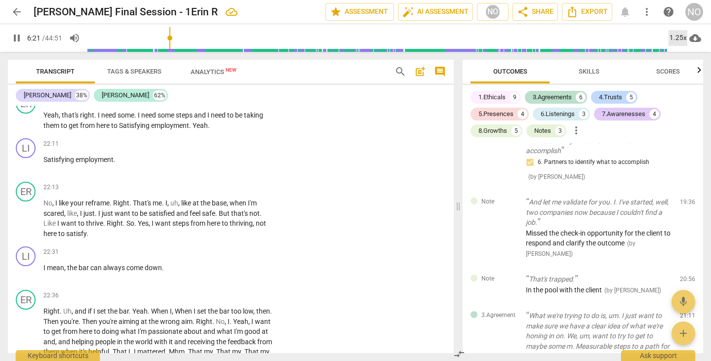
click at [681, 34] on div "1.25x" at bounding box center [677, 38] width 19 height 16
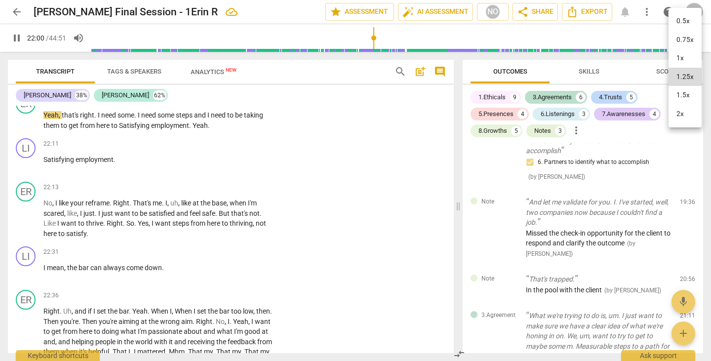
click at [680, 111] on li "2x" at bounding box center [684, 114] width 33 height 19
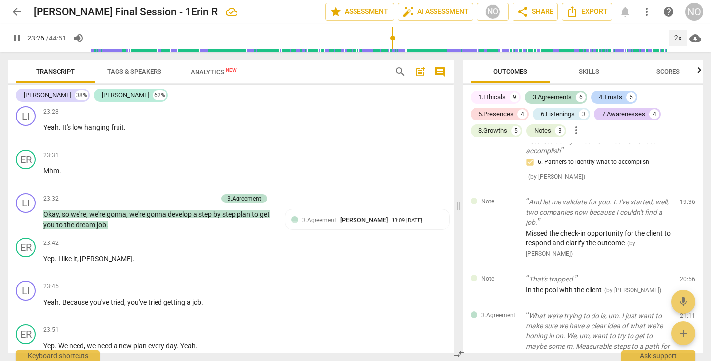
scroll to position [4613, 0]
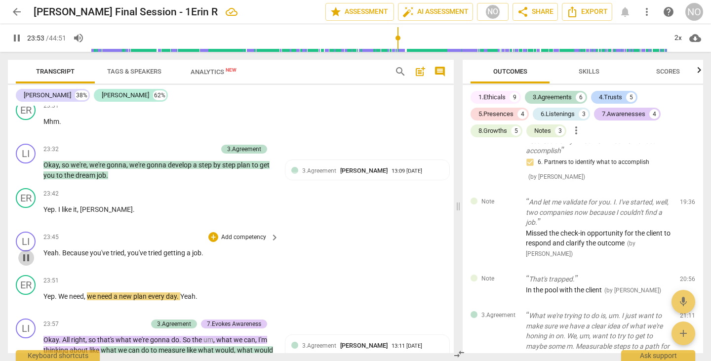
click at [25, 264] on span "pause" at bounding box center [26, 258] width 12 height 12
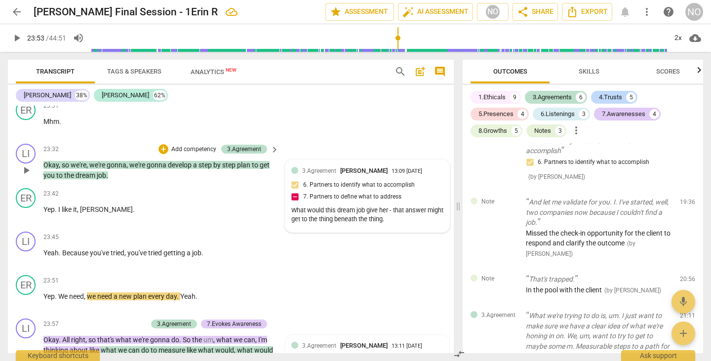
click at [379, 174] on span "[PERSON_NAME]" at bounding box center [363, 170] width 47 height 7
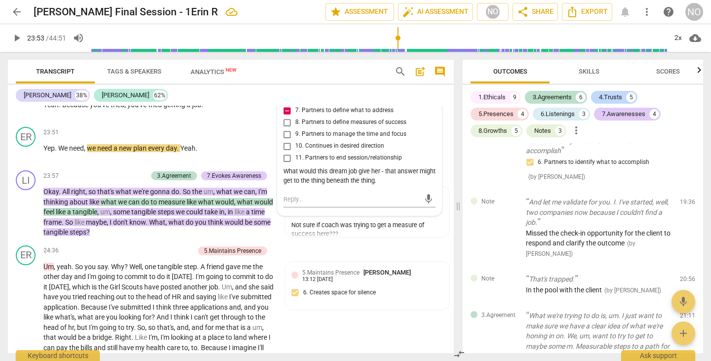
scroll to position [4810, 0]
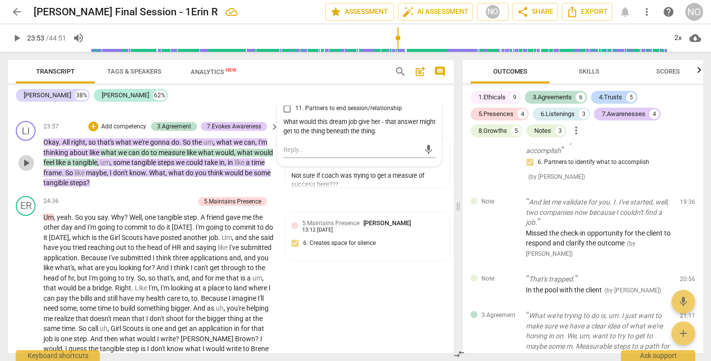
click at [26, 169] on span "play_arrow" at bounding box center [26, 163] width 12 height 12
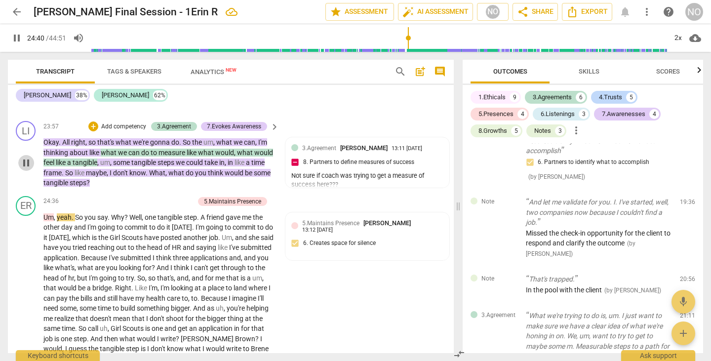
click at [25, 169] on span "pause" at bounding box center [26, 163] width 12 height 12
click at [377, 175] on div "3.Agreement [PERSON_NAME] 13:11 [DATE] 8. Partners to define measures of succes…" at bounding box center [367, 167] width 152 height 48
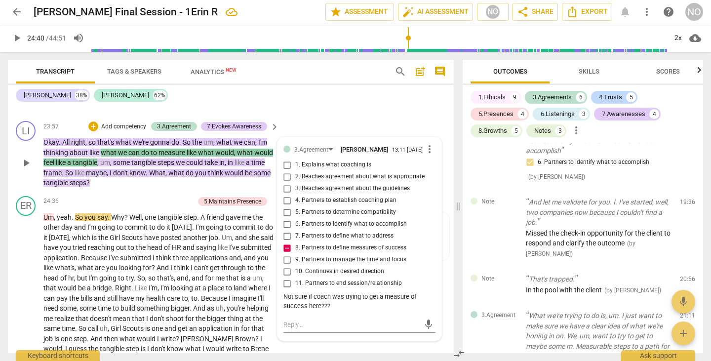
click at [176, 166] on span "steps" at bounding box center [166, 162] width 18 height 8
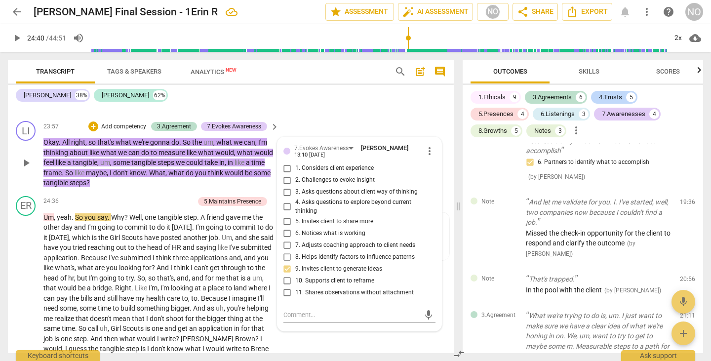
click at [142, 188] on p "Okay . All right , so that's what we're gonna do . So the um , what we can , I'…" at bounding box center [158, 162] width 230 height 51
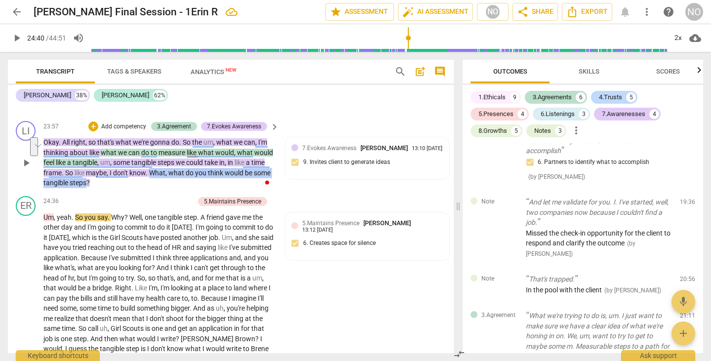
drag, startPoint x: 172, startPoint y: 190, endPoint x: 116, endPoint y: 204, distance: 58.2
click at [116, 188] on p "Okay . All right , so that's what we're gonna do . So the um , what we can , I'…" at bounding box center [158, 162] width 230 height 51
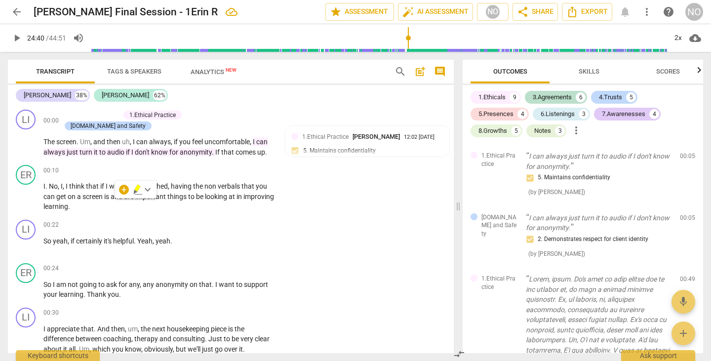
scroll to position [1496, 0]
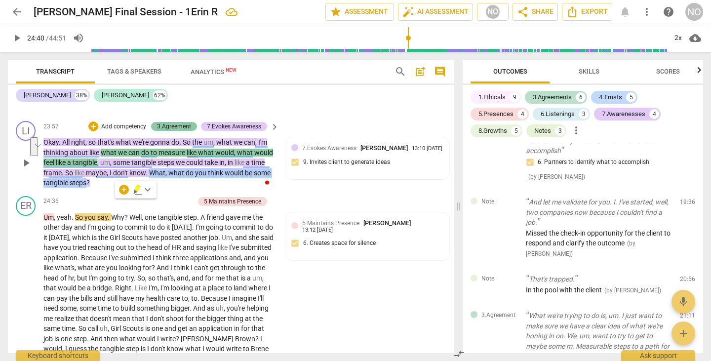
click at [172, 131] on div "3.Agreement" at bounding box center [174, 126] width 34 height 9
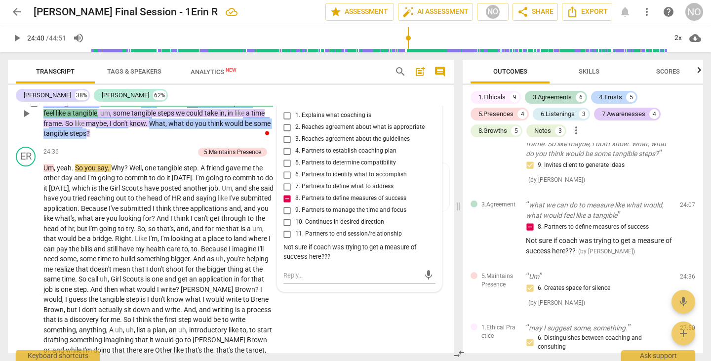
scroll to position [4810, 0]
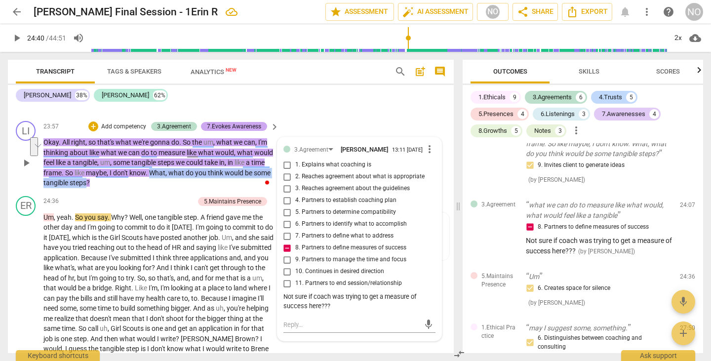
click at [227, 131] on div "7.Evokes Awareness" at bounding box center [234, 126] width 54 height 9
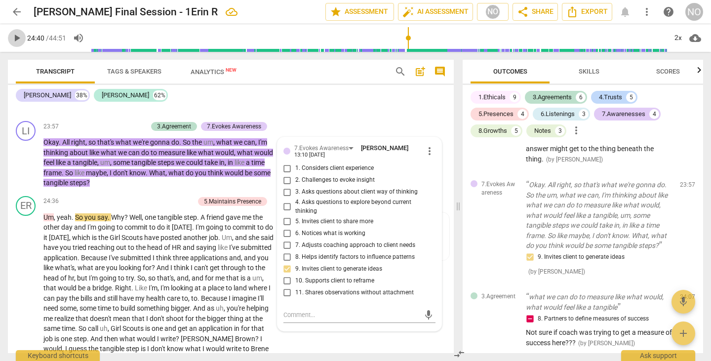
click at [17, 40] on span "play_arrow" at bounding box center [17, 38] width 12 height 12
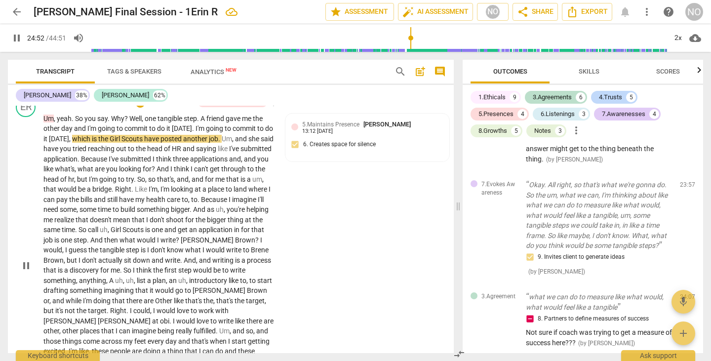
scroll to position [4859, 0]
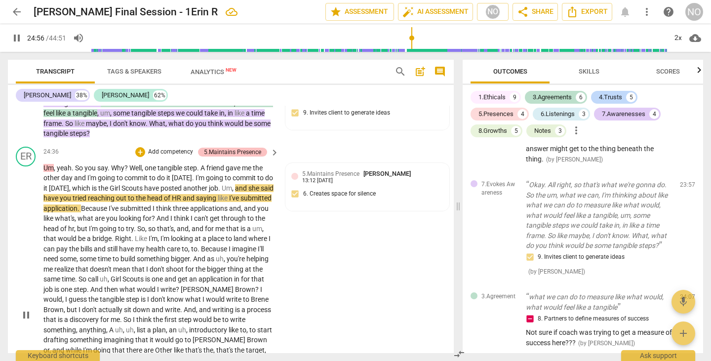
click at [233, 156] on div "5.Maintains Presence" at bounding box center [232, 152] width 57 height 9
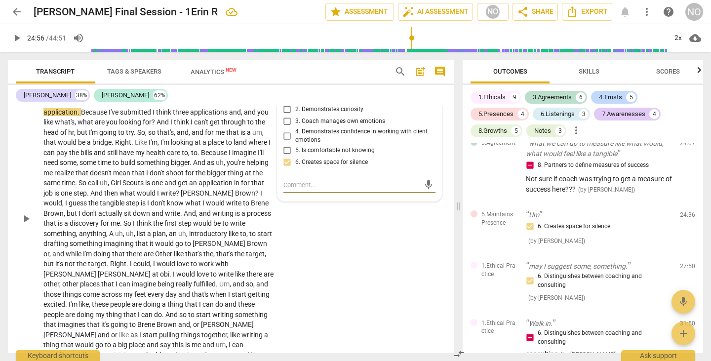
scroll to position [4857, 0]
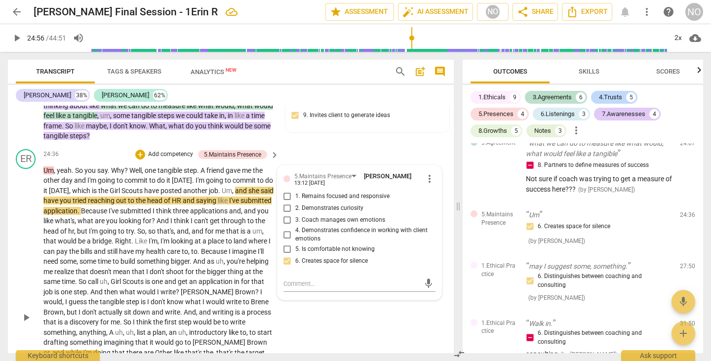
click at [47, 174] on span "Um" at bounding box center [48, 170] width 10 height 8
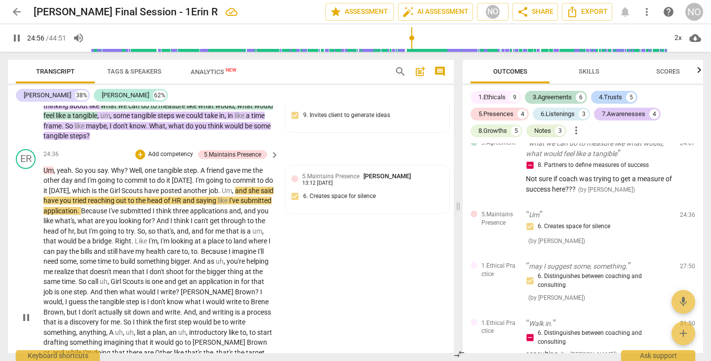
scroll to position [4956, 0]
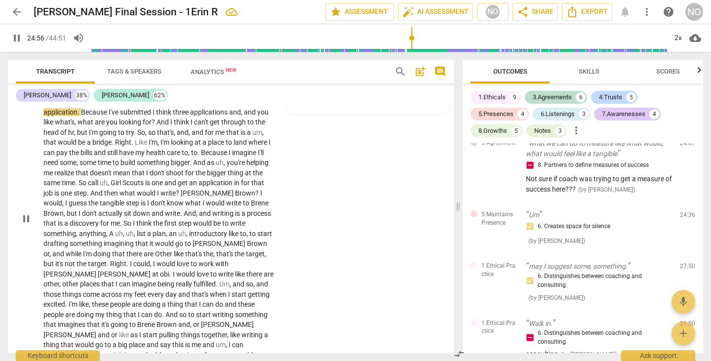
click at [47, 186] on p "Um , yeah . So you say . Why ? Well , one tangible step . A friend gave me the …" at bounding box center [158, 218] width 230 height 303
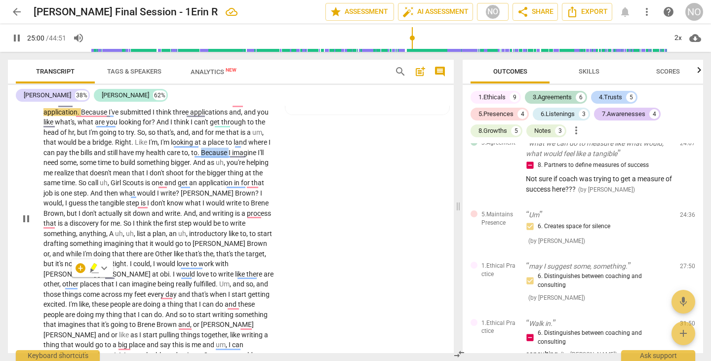
scroll to position [4857, 0]
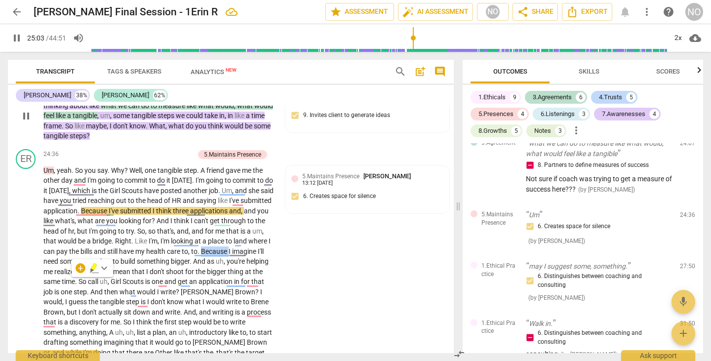
click at [129, 130] on span "don't" at bounding box center [121, 126] width 16 height 8
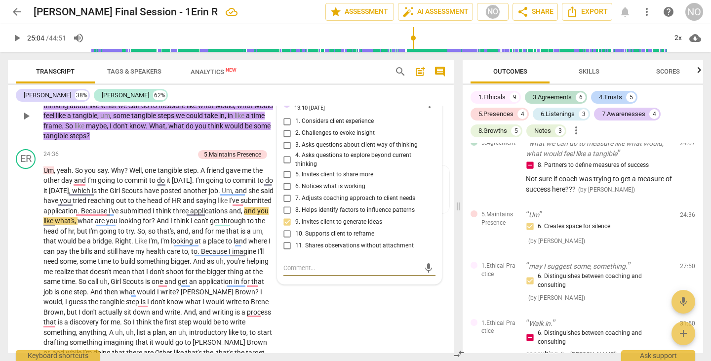
click at [129, 130] on span "don't" at bounding box center [121, 126] width 16 height 8
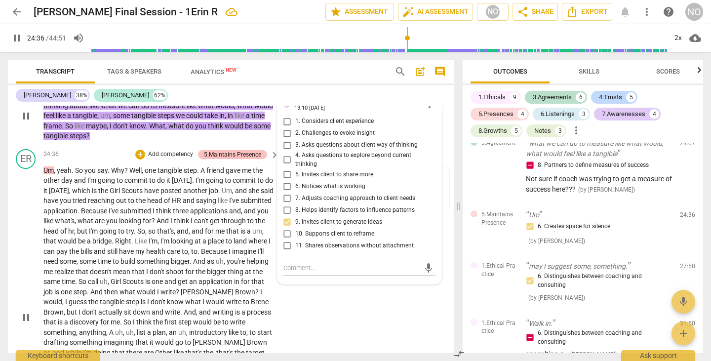
click at [233, 159] on div "5.Maintains Presence" at bounding box center [232, 154] width 57 height 9
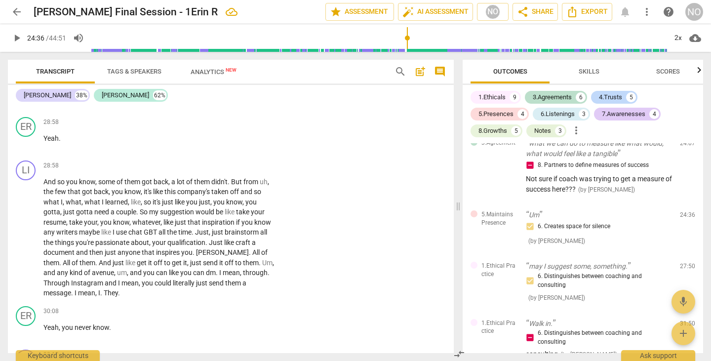
scroll to position [5499, 0]
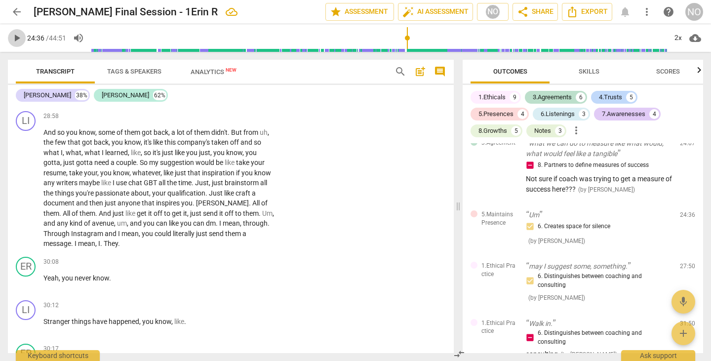
click at [16, 37] on span "play_arrow" at bounding box center [17, 38] width 12 height 12
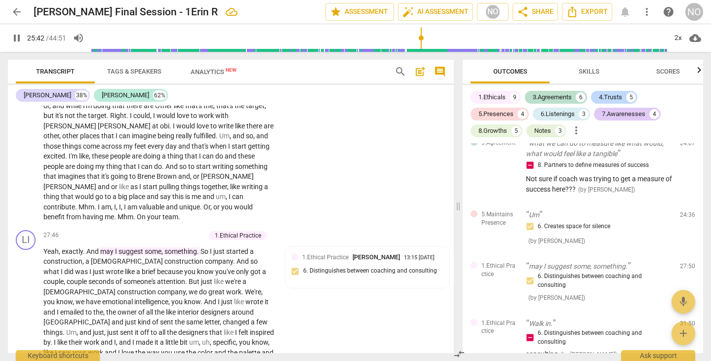
scroll to position [5153, 0]
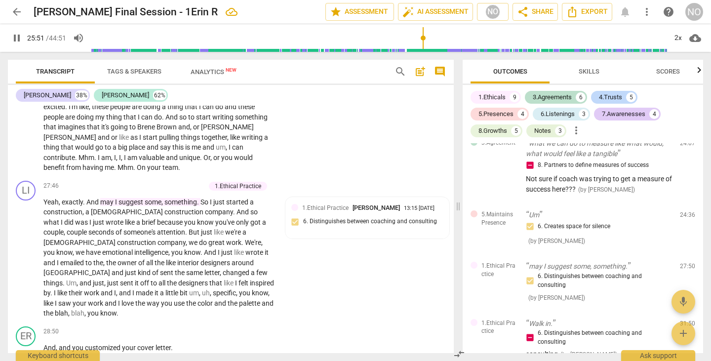
click at [210, 161] on span "," at bounding box center [211, 157] width 3 height 8
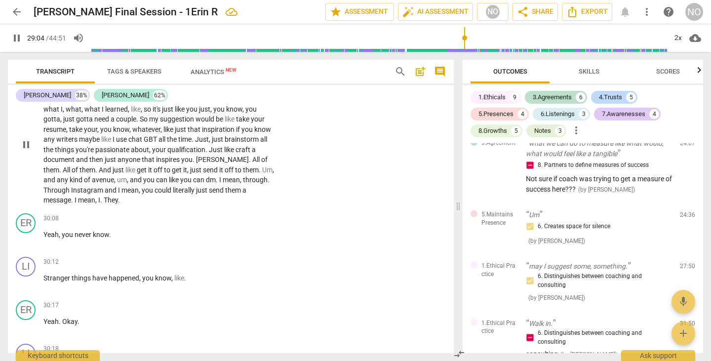
scroll to position [5591, 0]
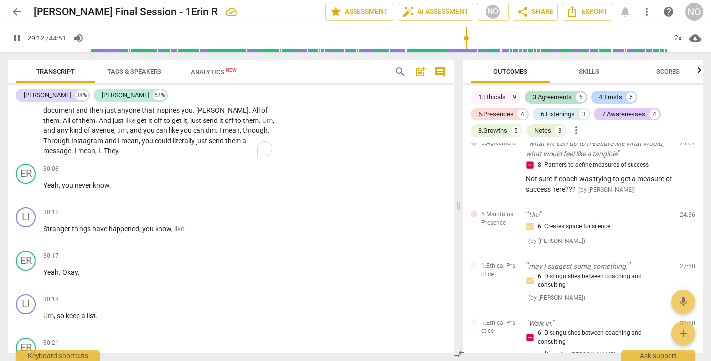
click at [225, 124] on span "off" at bounding box center [230, 120] width 10 height 8
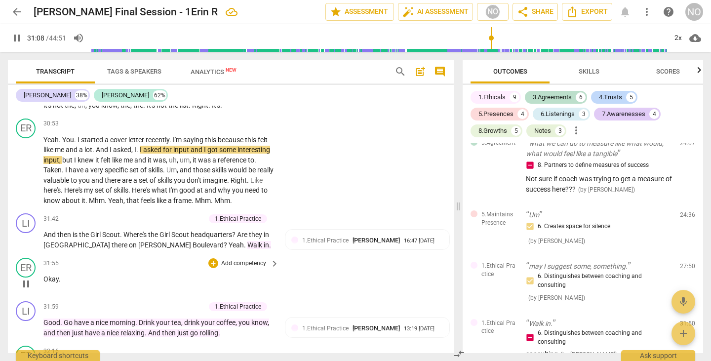
scroll to position [6035, 0]
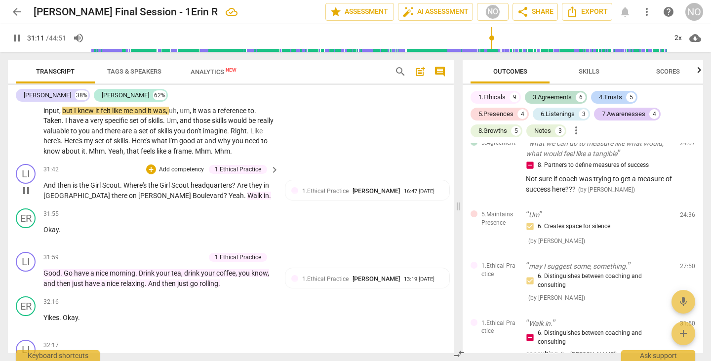
click at [24, 196] on span "pause" at bounding box center [26, 191] width 12 height 12
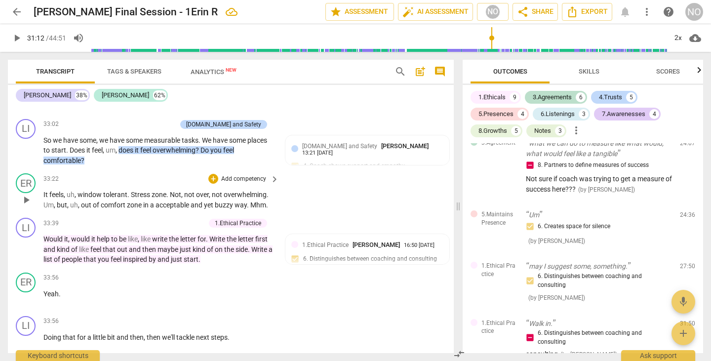
scroll to position [6578, 0]
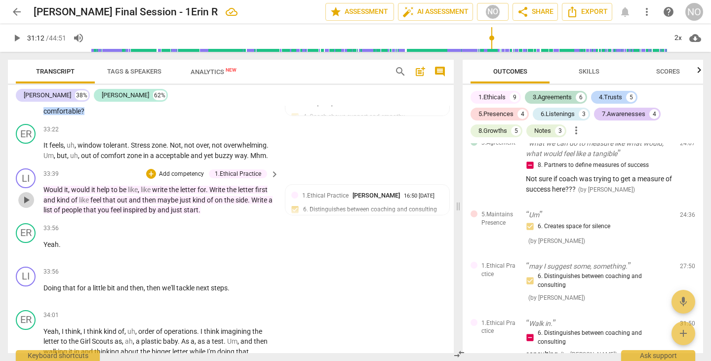
click at [26, 206] on span "play_arrow" at bounding box center [26, 200] width 12 height 12
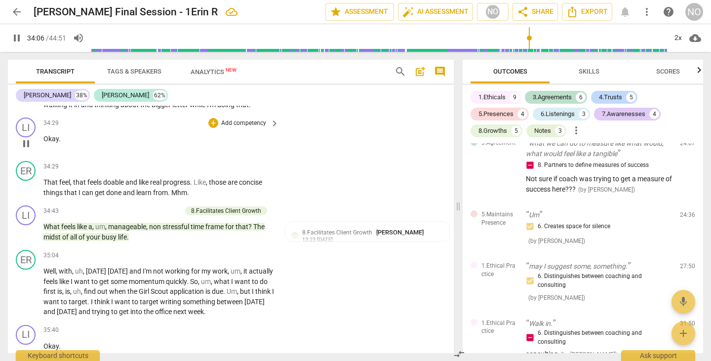
scroll to position [6874, 0]
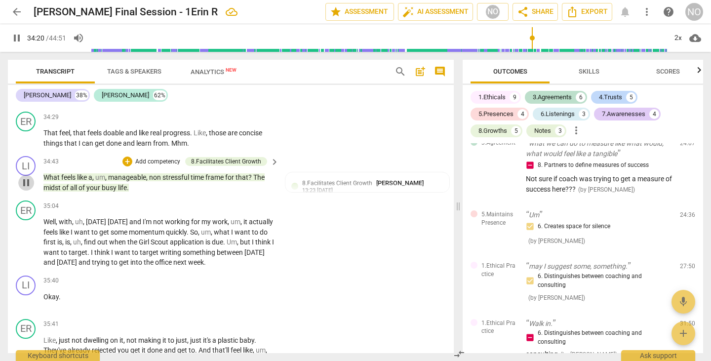
click at [27, 189] on span "pause" at bounding box center [26, 183] width 12 height 12
type input "2061"
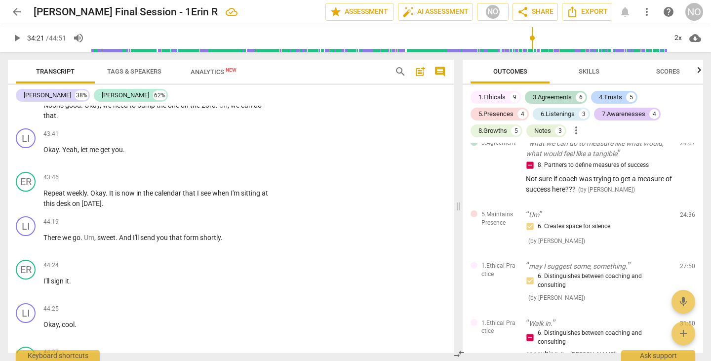
scroll to position [10220, 0]
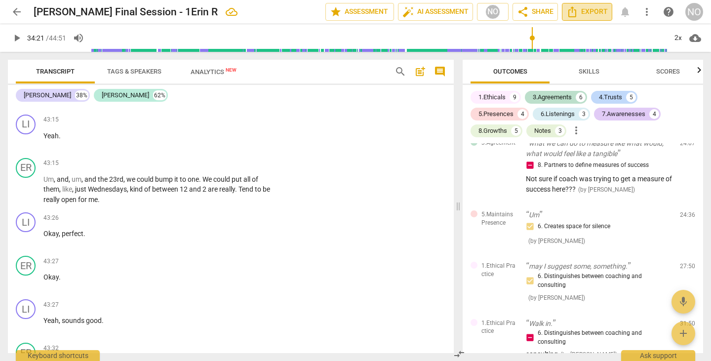
click at [587, 8] on span "Export" at bounding box center [586, 12] width 41 height 12
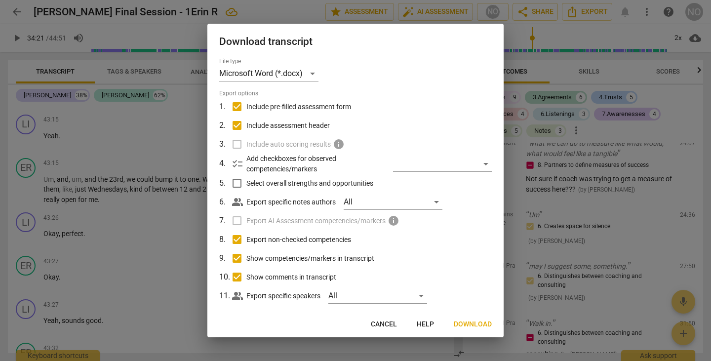
scroll to position [13, 0]
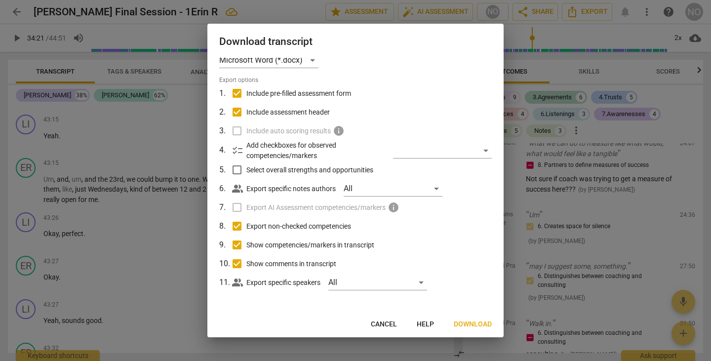
click at [475, 322] on span "Download" at bounding box center [473, 324] width 38 height 10
